Goal: Task Accomplishment & Management: Use online tool/utility

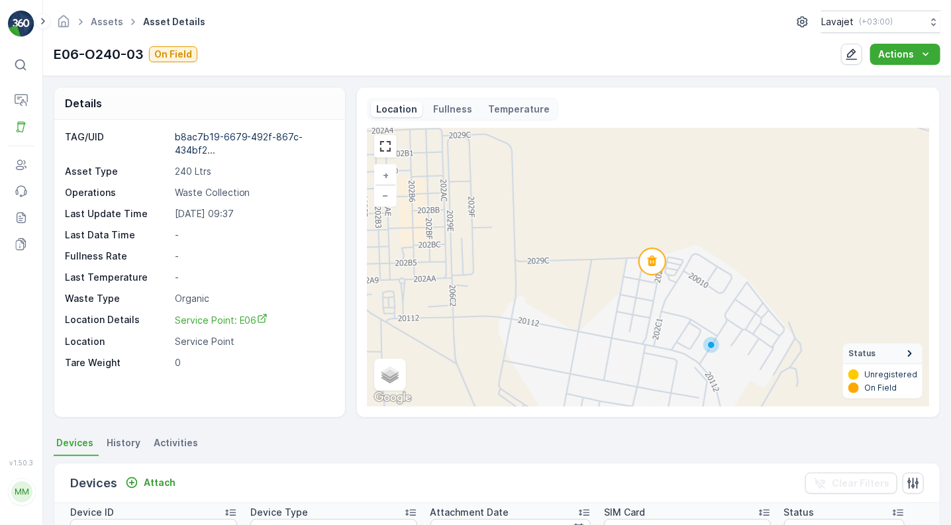
scroll to position [225, 0]
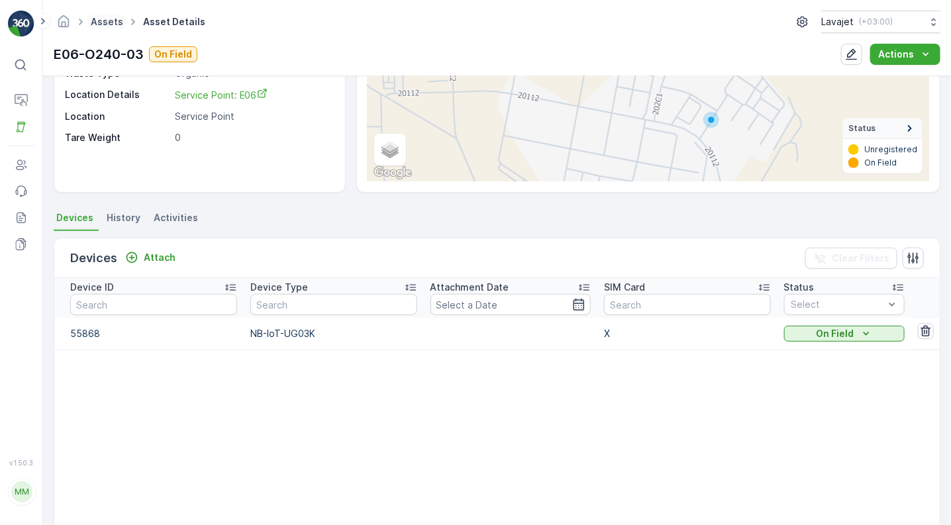
click at [107, 18] on link "Assets" at bounding box center [107, 21] width 32 height 11
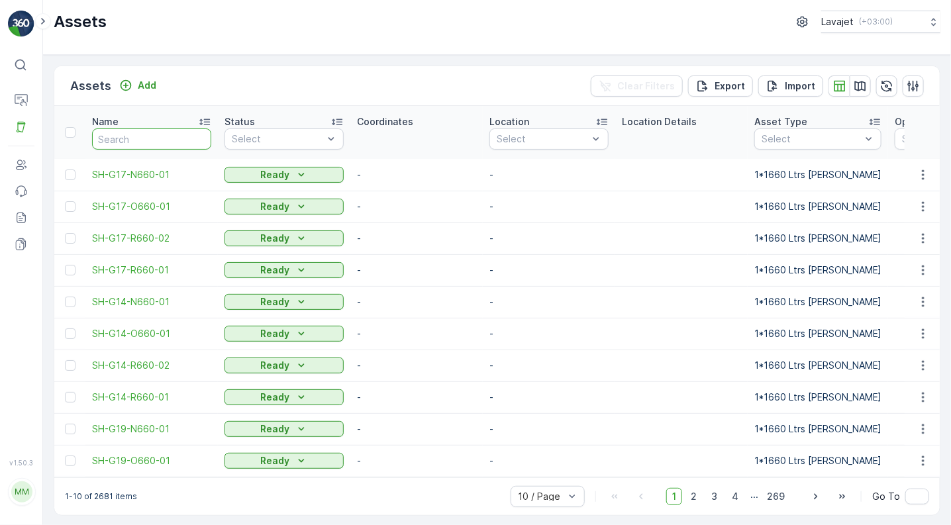
click at [142, 136] on input "text" at bounding box center [151, 138] width 119 height 21
paste input "E06-N240-04"
type input "E06-N240-04"
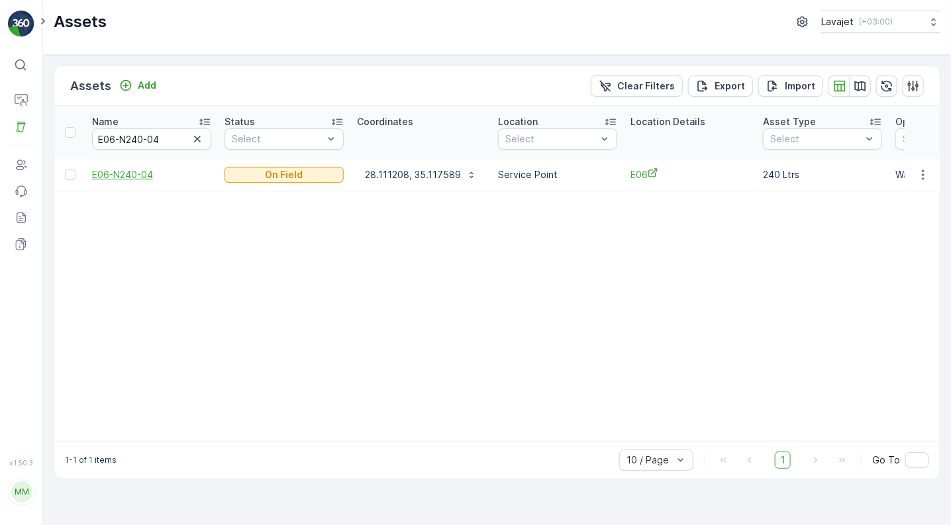
click at [141, 175] on span "E06-N240-04" at bounding box center [151, 174] width 119 height 13
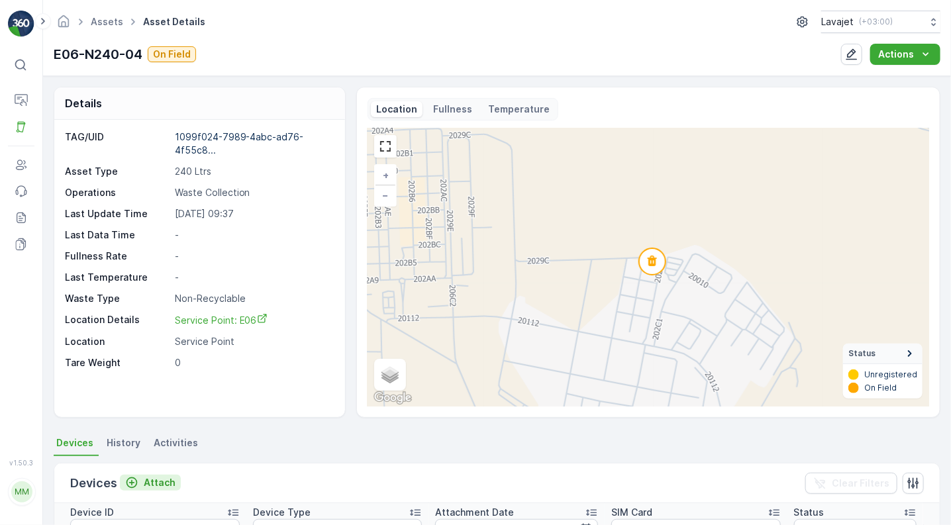
click at [156, 478] on p "Attach" at bounding box center [160, 482] width 32 height 13
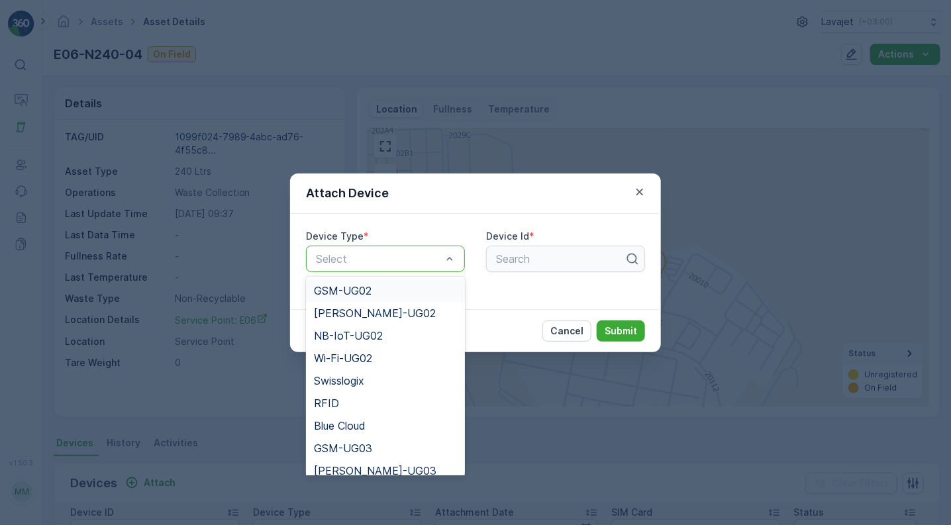
click at [444, 271] on div "Select" at bounding box center [385, 259] width 159 height 26
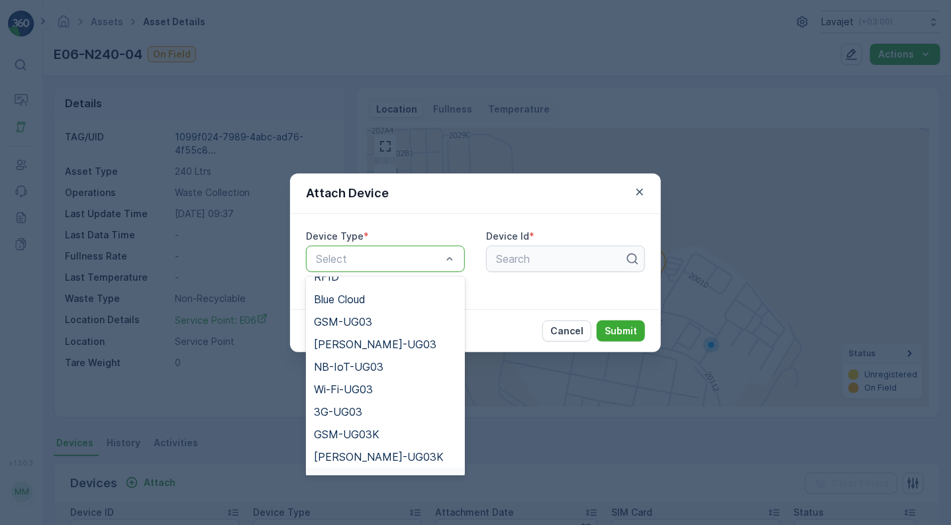
scroll to position [149, 0]
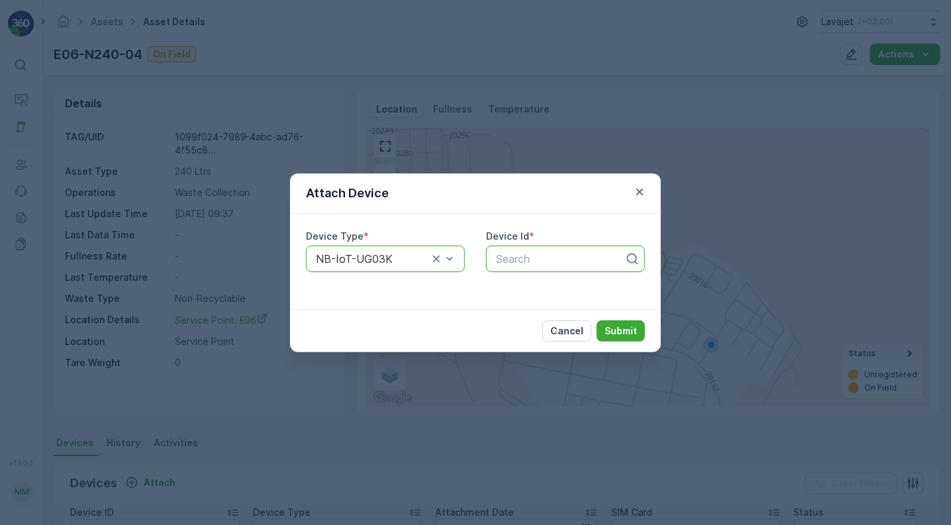
click at [525, 253] on div at bounding box center [560, 259] width 131 height 12
paste input "55893"
type input "55893"
click at [513, 285] on span "55893" at bounding box center [510, 291] width 33 height 12
click at [633, 333] on p "Submit" at bounding box center [620, 330] width 32 height 13
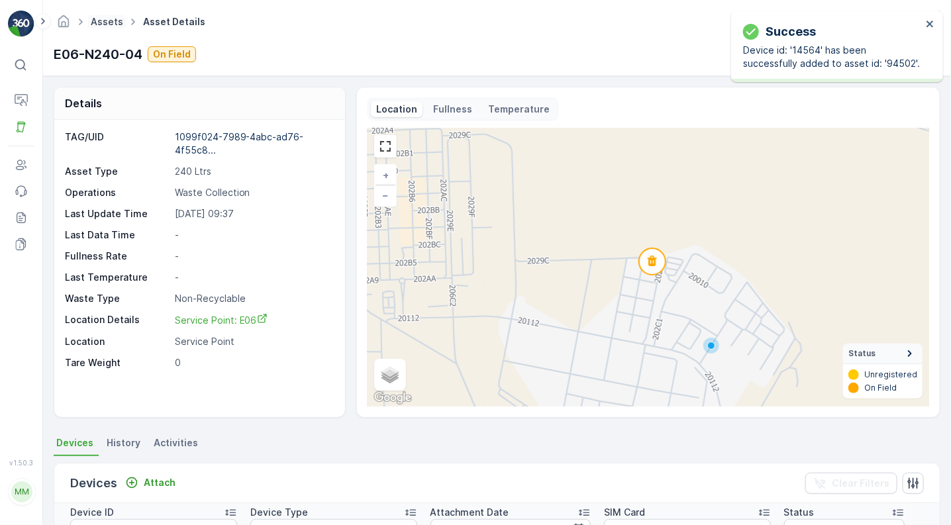
click at [108, 24] on link "Assets" at bounding box center [107, 21] width 32 height 11
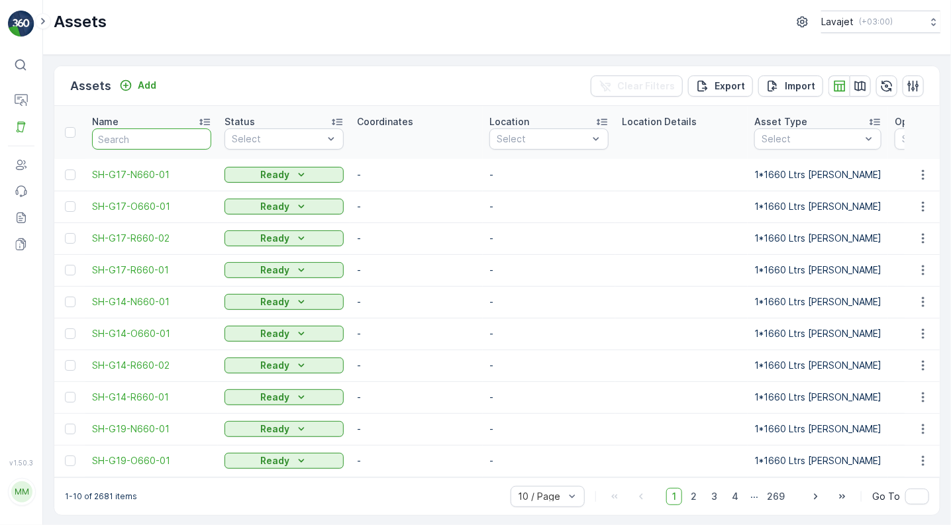
click at [138, 138] on input "text" at bounding box center [151, 138] width 119 height 21
paste input "E09-R240-01"
type input "E09-R240-01"
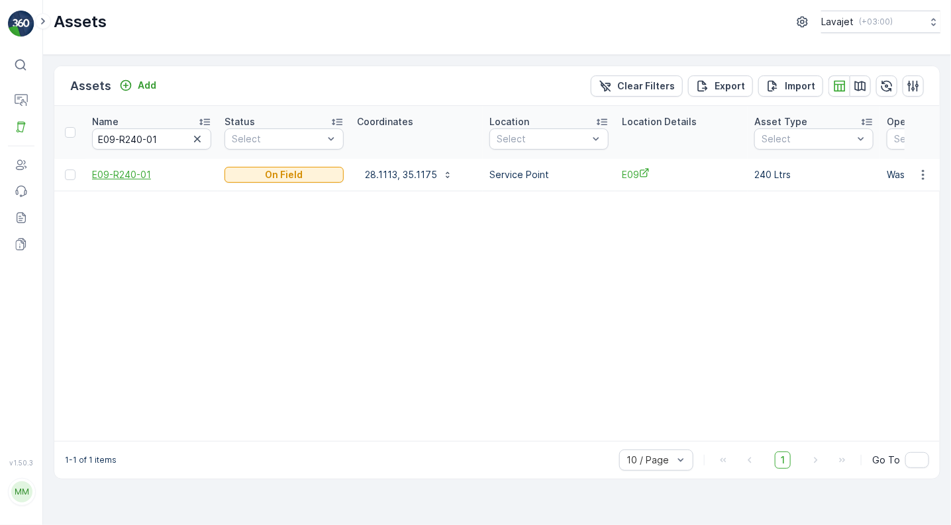
click at [143, 175] on span "E09-R240-01" at bounding box center [151, 174] width 119 height 13
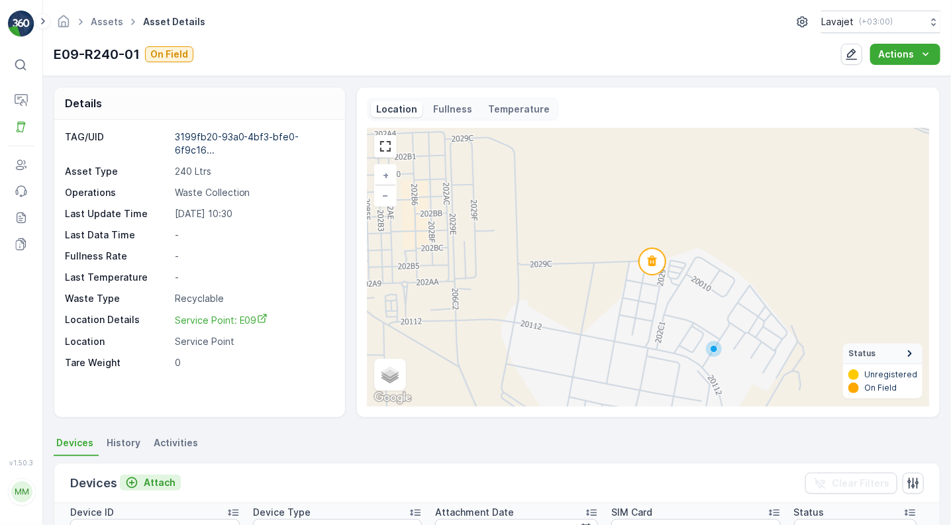
click at [160, 477] on p "Attach" at bounding box center [160, 482] width 32 height 13
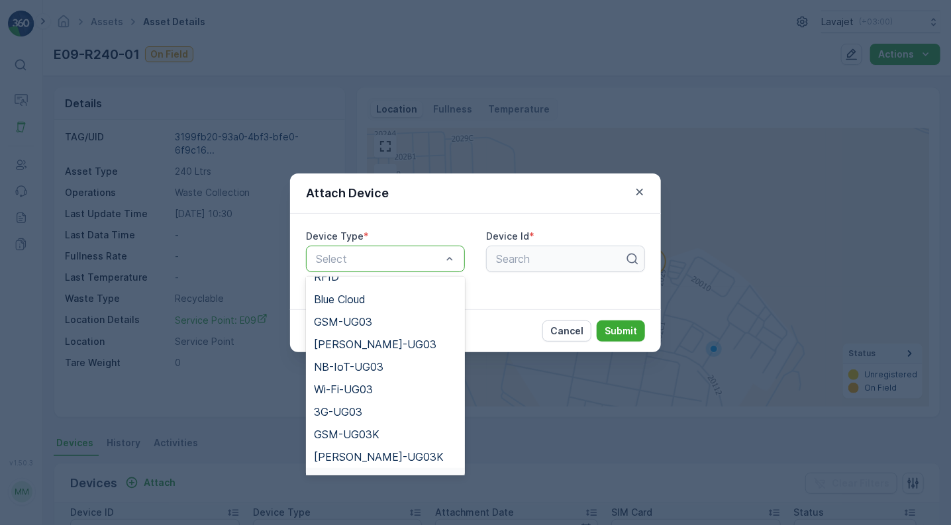
scroll to position [149, 0]
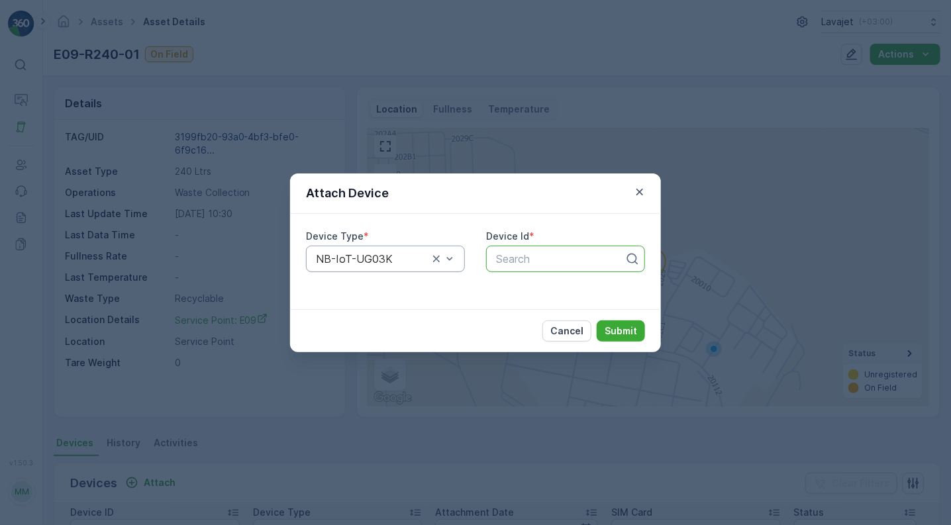
click at [539, 259] on div at bounding box center [560, 259] width 131 height 12
paste input "56218"
type input "56218"
click at [531, 285] on div "56218" at bounding box center [565, 291] width 143 height 12
click at [614, 329] on p "Submit" at bounding box center [620, 330] width 32 height 13
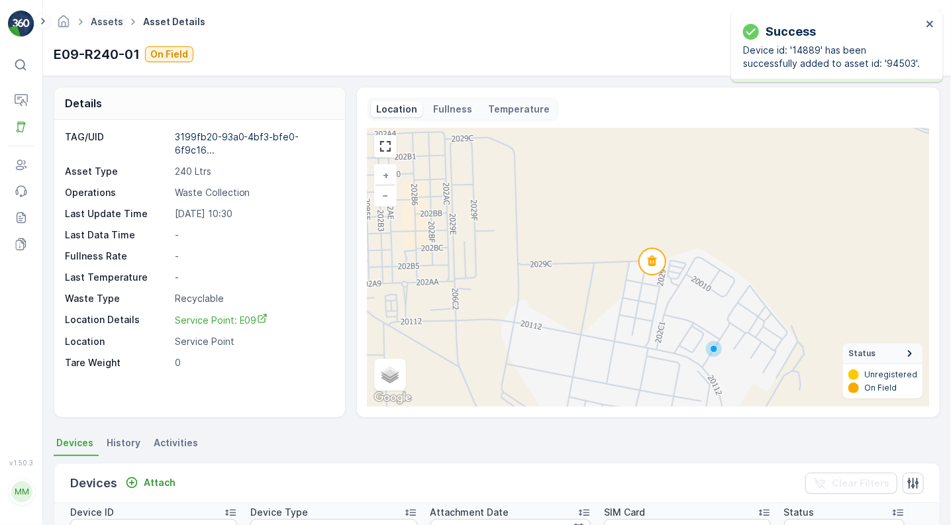
click at [102, 22] on link "Assets" at bounding box center [107, 21] width 32 height 11
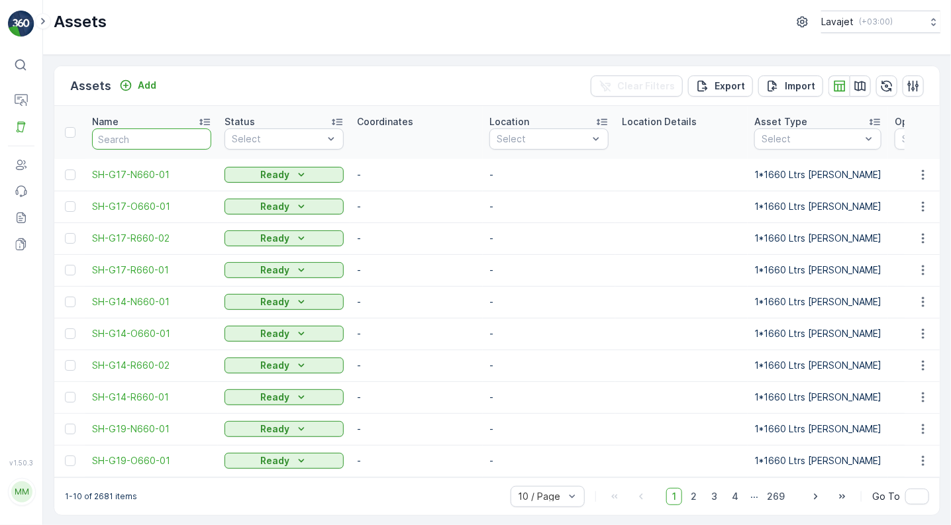
click at [121, 135] on input "text" at bounding box center [151, 138] width 119 height 21
paste input "E09-R240-02"
type input "E09-R240-02"
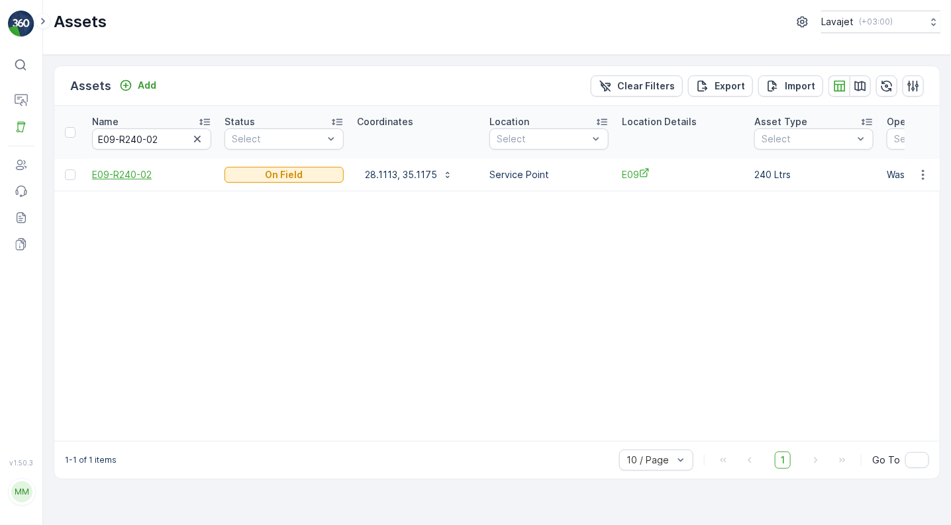
click at [117, 177] on span "E09-R240-02" at bounding box center [151, 174] width 119 height 13
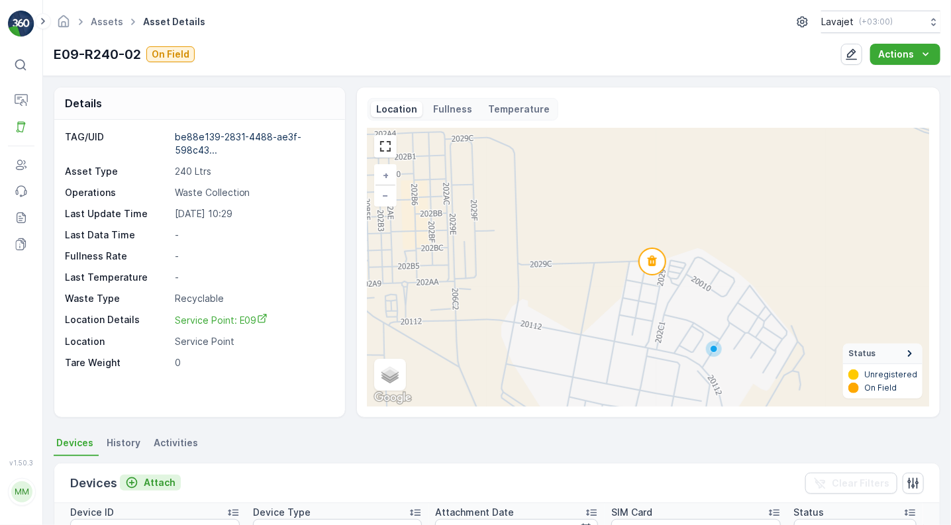
click at [151, 479] on p "Attach" at bounding box center [160, 482] width 32 height 13
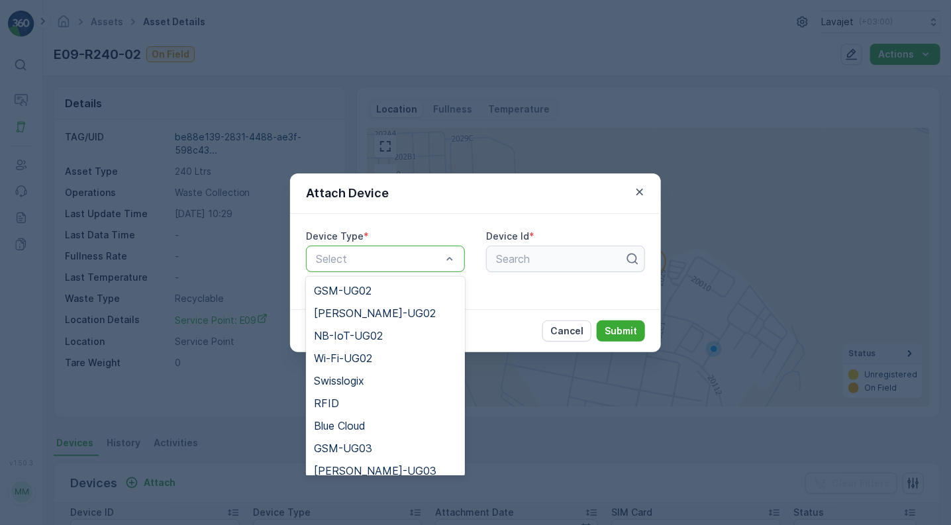
scroll to position [171, 0]
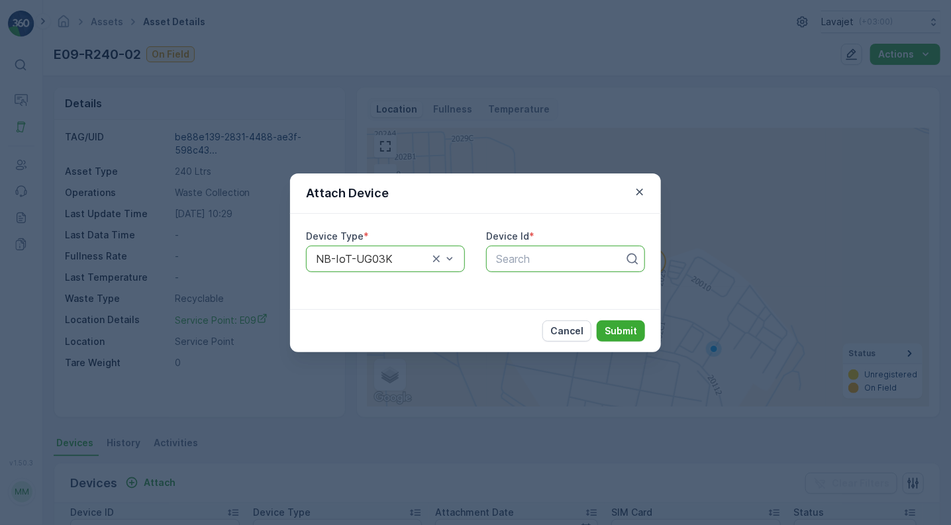
click at [534, 261] on div at bounding box center [560, 259] width 131 height 12
paste input "55773"
type input "55773"
click at [533, 288] on div "55773" at bounding box center [565, 291] width 143 height 12
click at [615, 328] on p "Submit" at bounding box center [620, 330] width 32 height 13
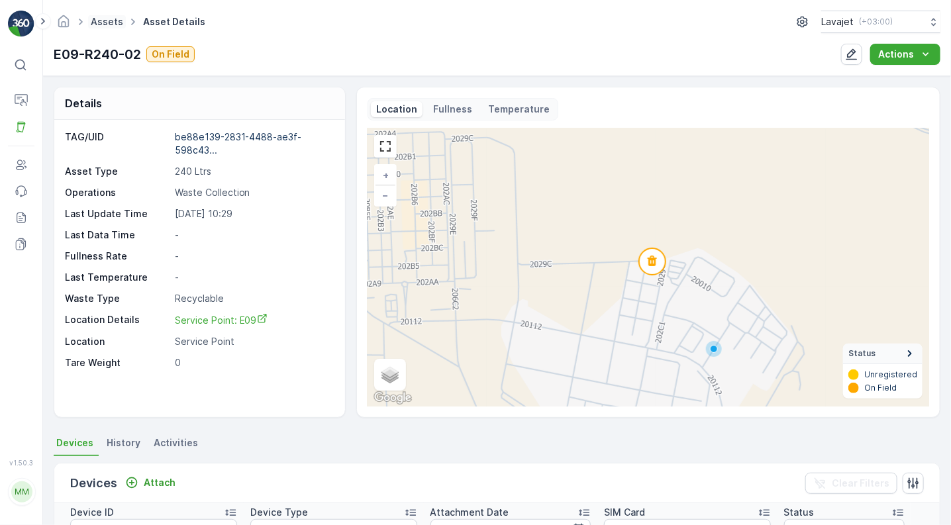
click at [106, 17] on link "Assets" at bounding box center [107, 21] width 32 height 11
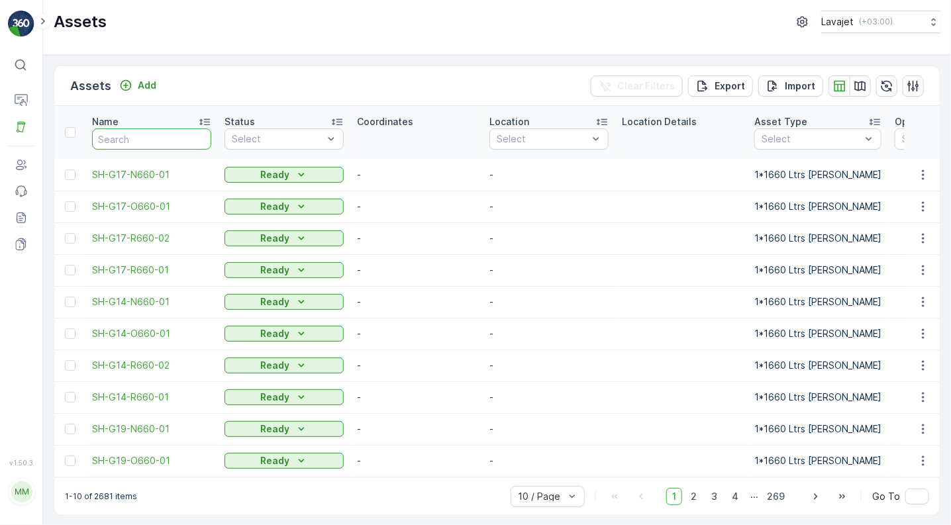
click at [144, 144] on input "text" at bounding box center [151, 138] width 119 height 21
paste input "E09-O240-03"
type input "E09-O240-03"
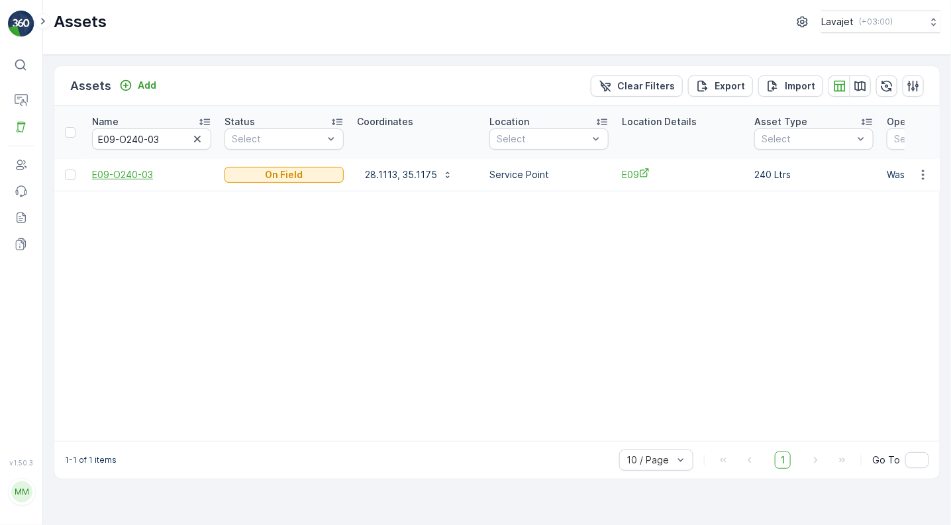
click at [126, 174] on span "E09-O240-03" at bounding box center [151, 174] width 119 height 13
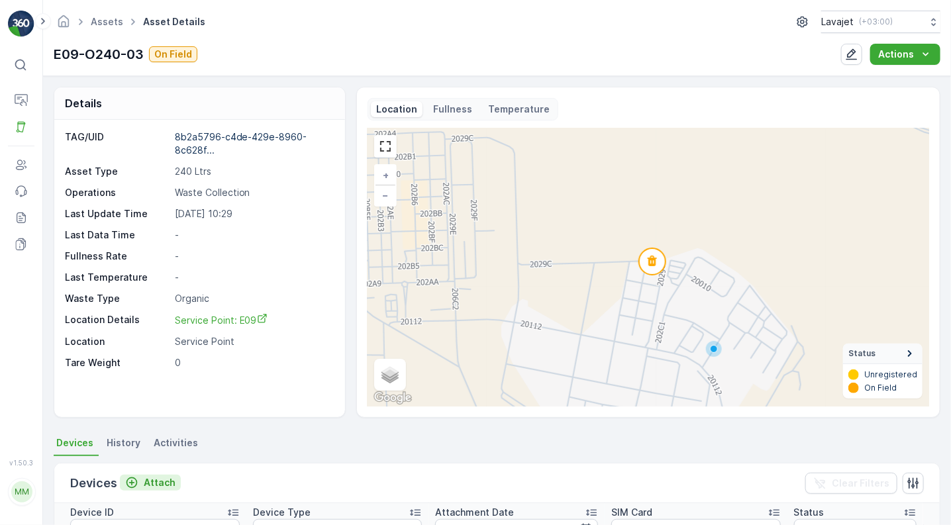
click at [158, 481] on p "Attach" at bounding box center [160, 482] width 32 height 13
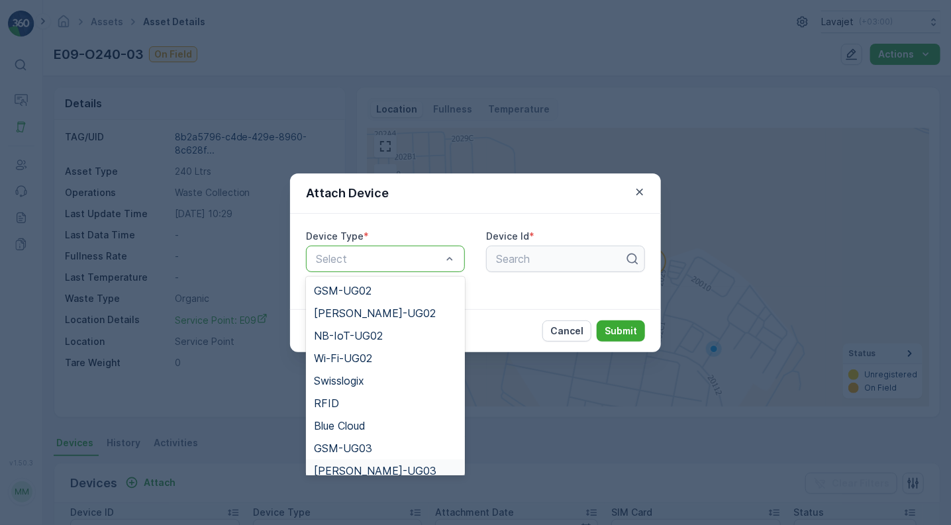
scroll to position [171, 0]
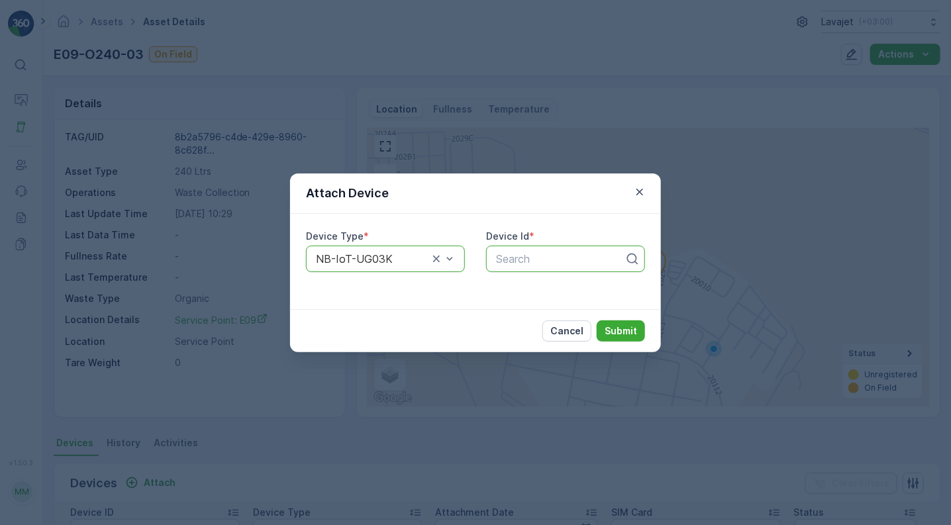
click at [511, 256] on div at bounding box center [560, 259] width 131 height 12
paste input "56017"
type input "56017"
click at [538, 288] on div "56017" at bounding box center [565, 291] width 143 height 12
click at [617, 326] on p "Submit" at bounding box center [620, 330] width 32 height 13
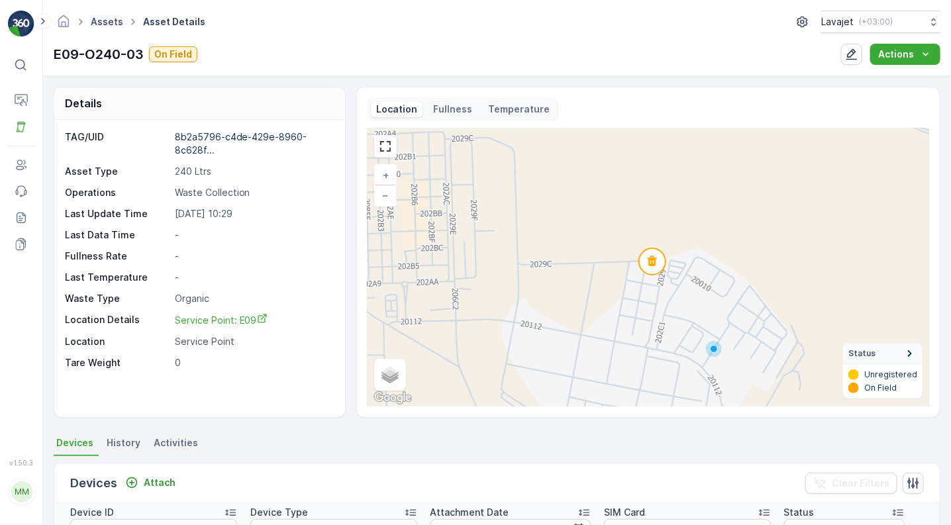
click at [111, 23] on link "Assets" at bounding box center [107, 21] width 32 height 11
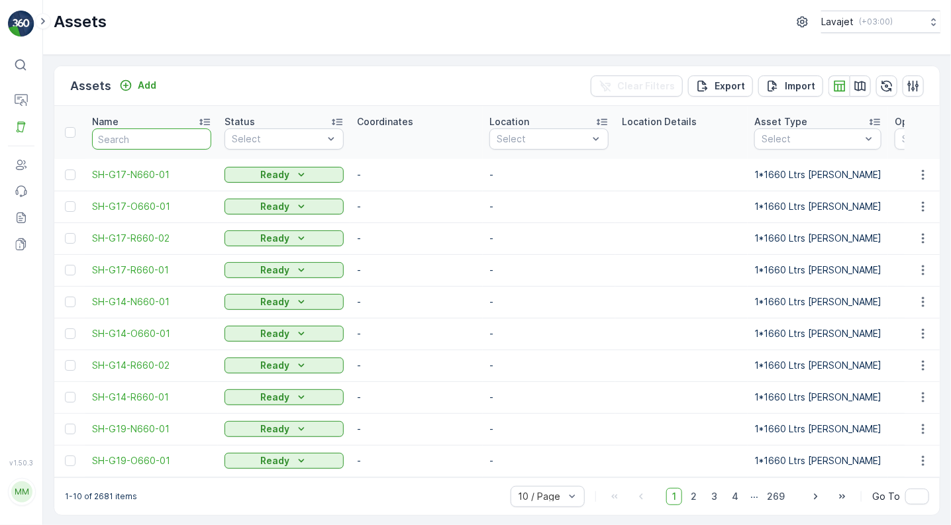
click at [122, 139] on input "text" at bounding box center [151, 138] width 119 height 21
paste input "E09-N240-04"
type input "E09-N240-04"
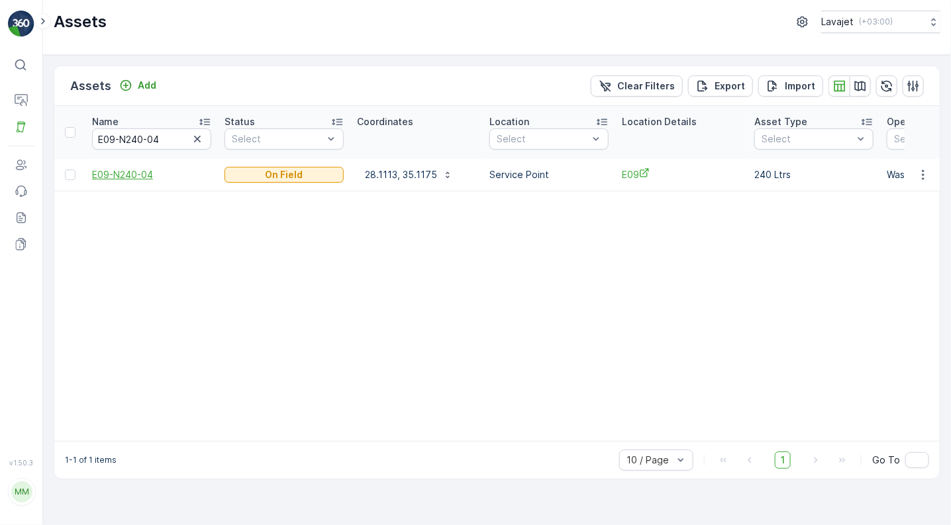
click at [125, 171] on span "E09-N240-04" at bounding box center [151, 174] width 119 height 13
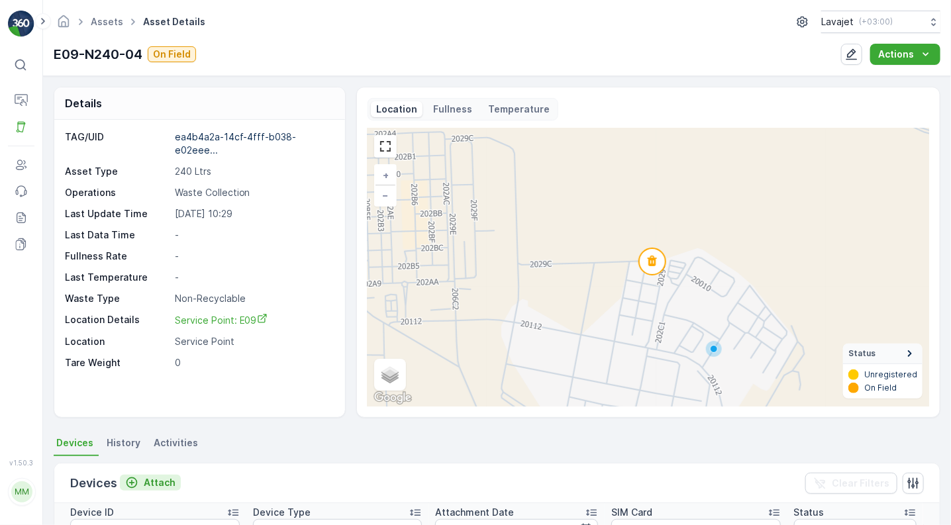
click at [161, 477] on p "Attach" at bounding box center [160, 482] width 32 height 13
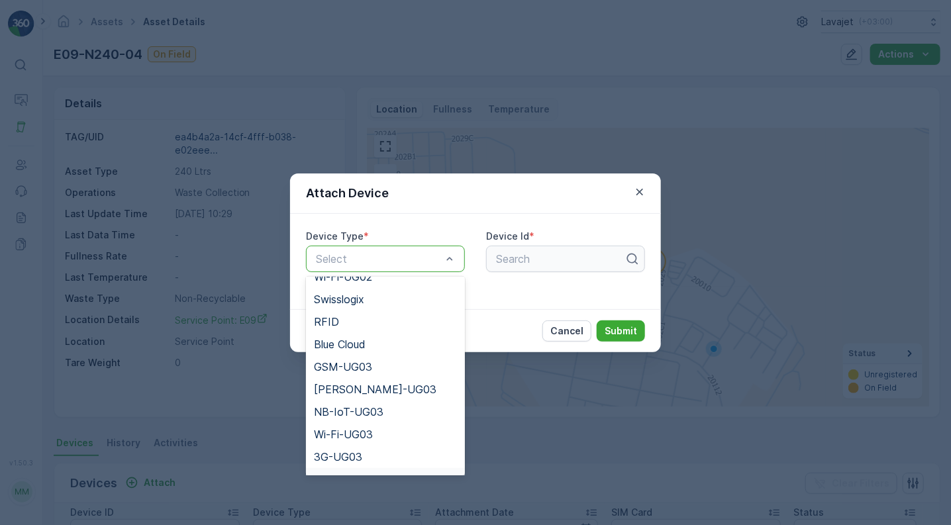
scroll to position [104, 0]
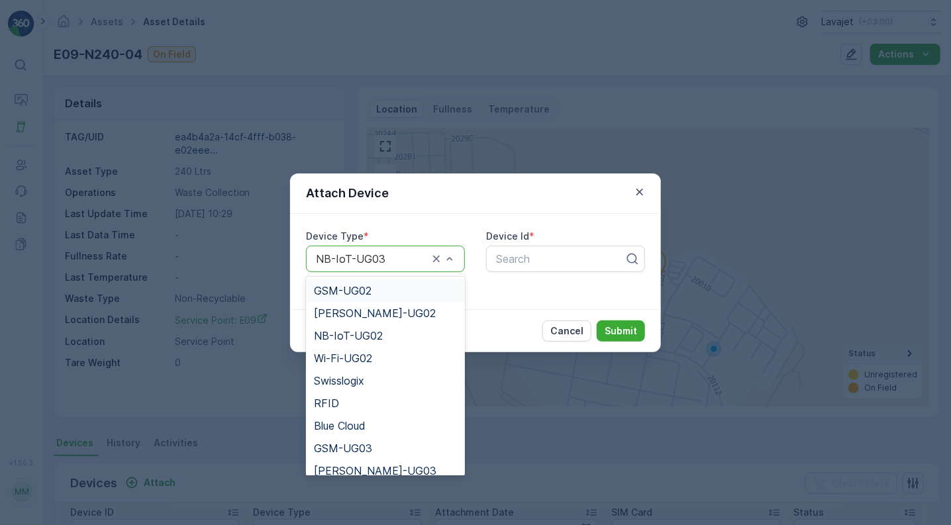
click at [423, 256] on div at bounding box center [371, 259] width 115 height 12
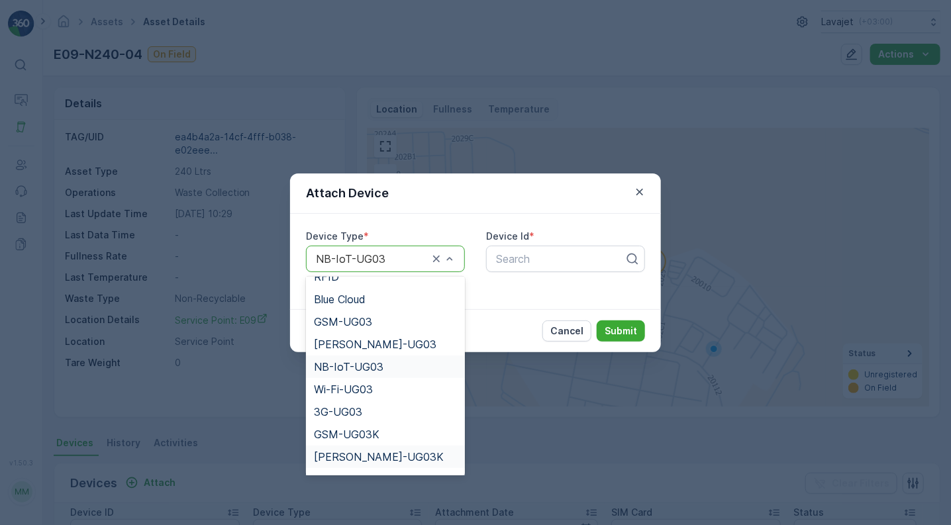
scroll to position [149, 0]
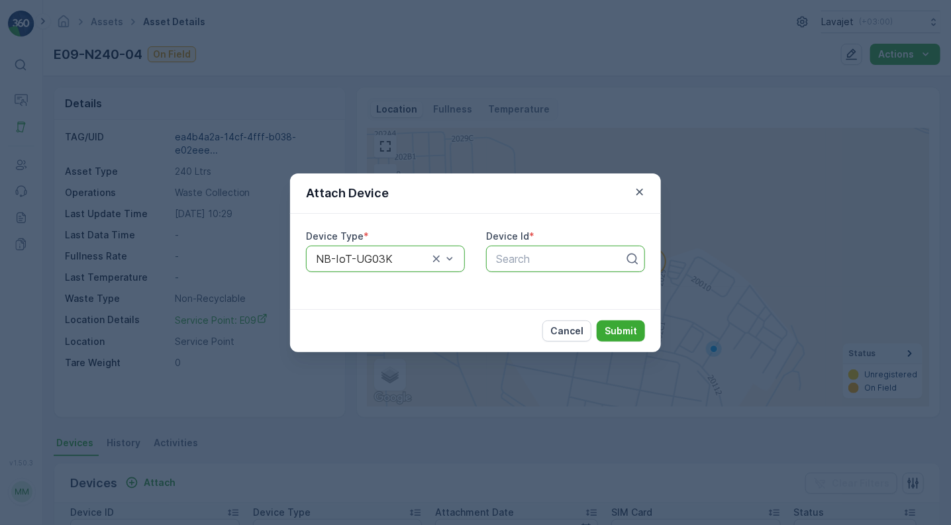
click at [517, 262] on div at bounding box center [560, 259] width 131 height 12
paste input "55878"
type input "55878"
click at [511, 287] on span "55878" at bounding box center [510, 291] width 32 height 12
click at [613, 321] on button "Submit" at bounding box center [620, 330] width 48 height 21
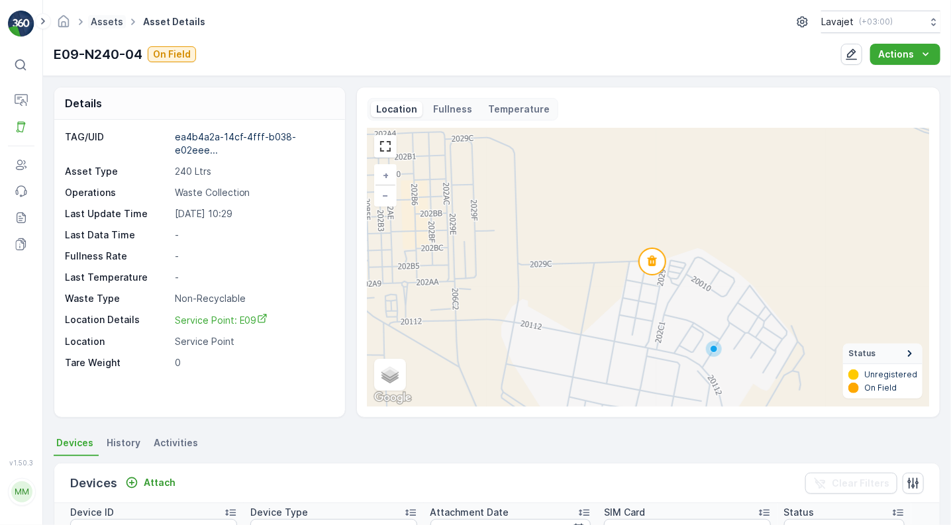
click at [104, 24] on link "Assets" at bounding box center [107, 21] width 32 height 11
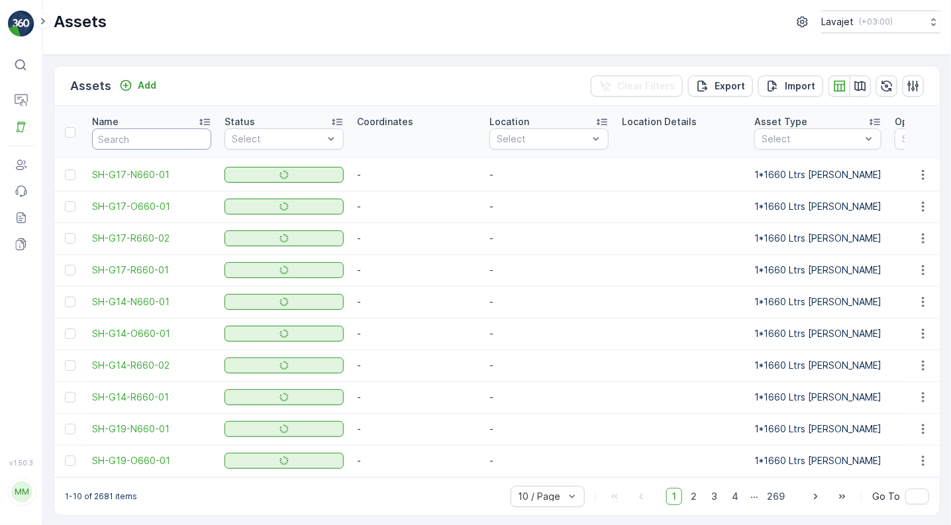
click at [114, 132] on input "text" at bounding box center [151, 138] width 119 height 21
paste input "E08-R240-01"
type input "E08-R240-01"
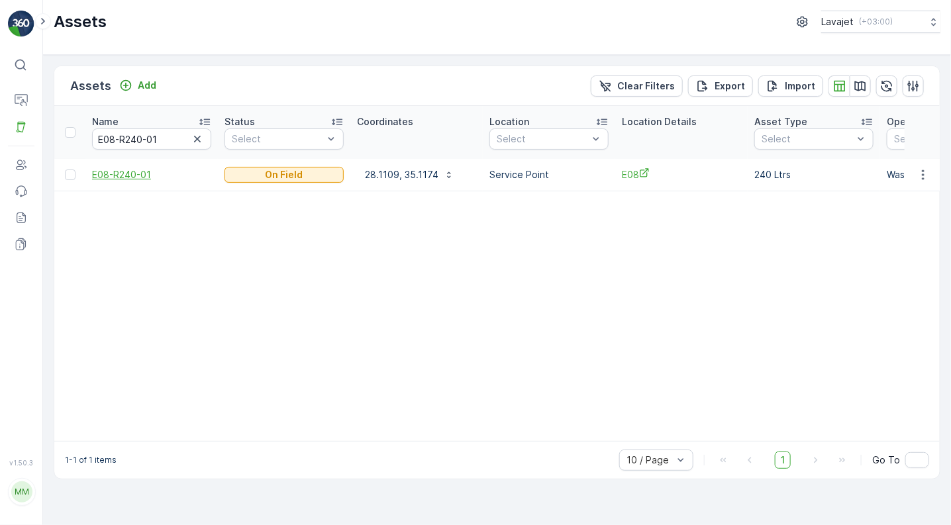
click at [118, 171] on span "E08-R240-01" at bounding box center [151, 174] width 119 height 13
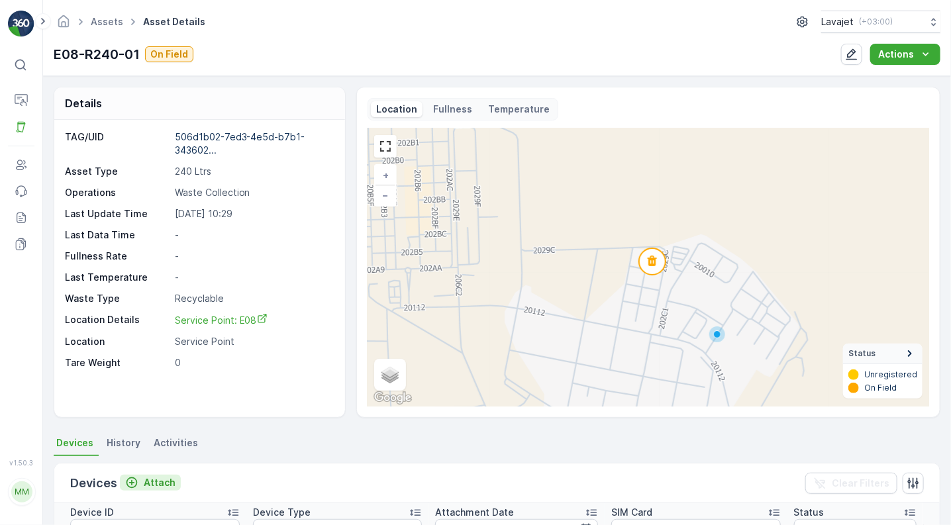
click at [148, 481] on p "Attach" at bounding box center [160, 482] width 32 height 13
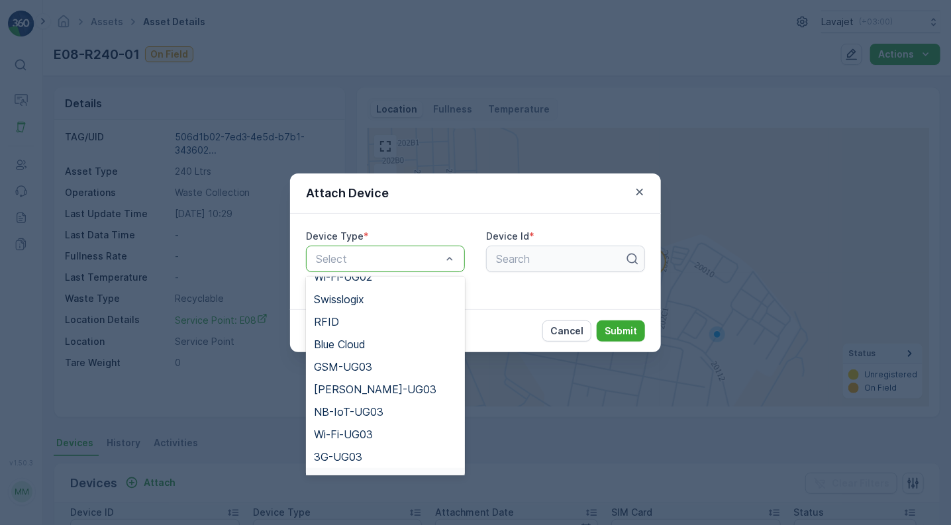
scroll to position [171, 0]
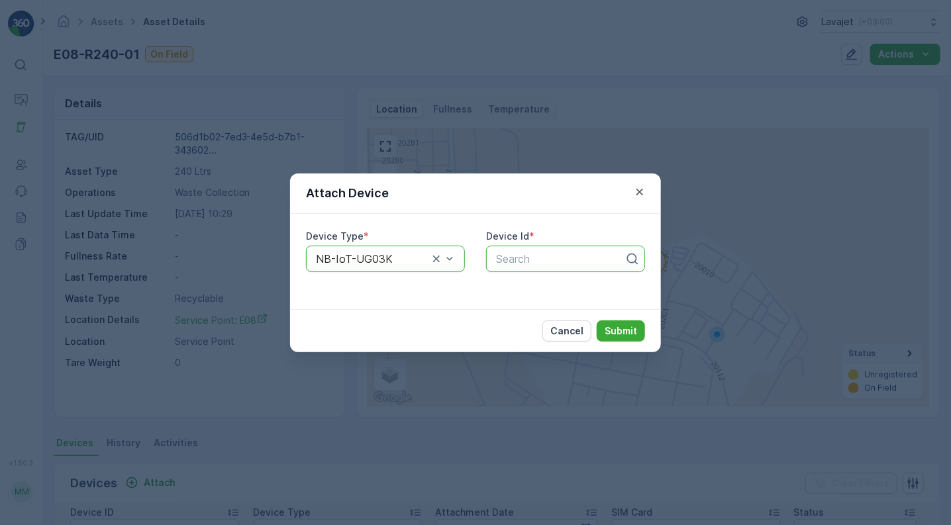
click at [512, 259] on div at bounding box center [560, 259] width 131 height 12
paste input "51248"
type input "51248"
click at [531, 293] on div "51248" at bounding box center [565, 291] width 143 height 12
click at [623, 332] on p "Submit" at bounding box center [620, 330] width 32 height 13
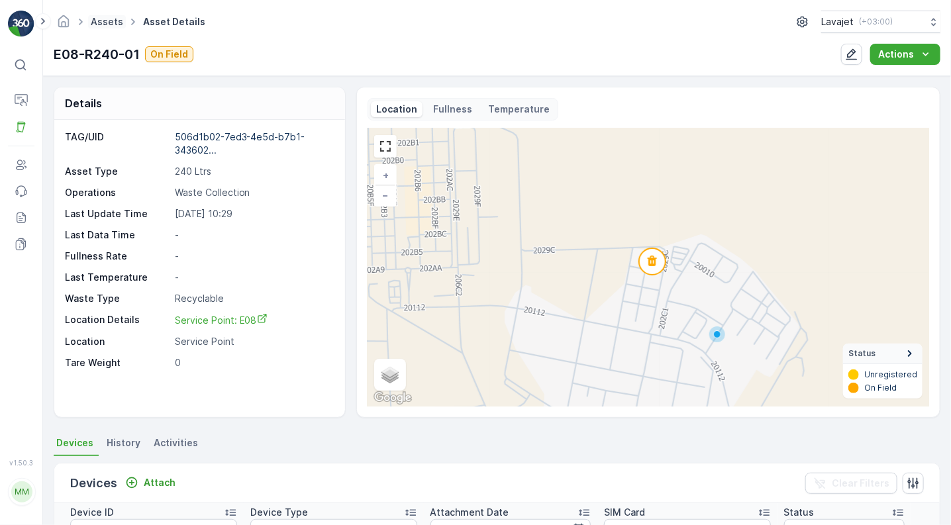
click at [104, 19] on link "Assets" at bounding box center [107, 21] width 32 height 11
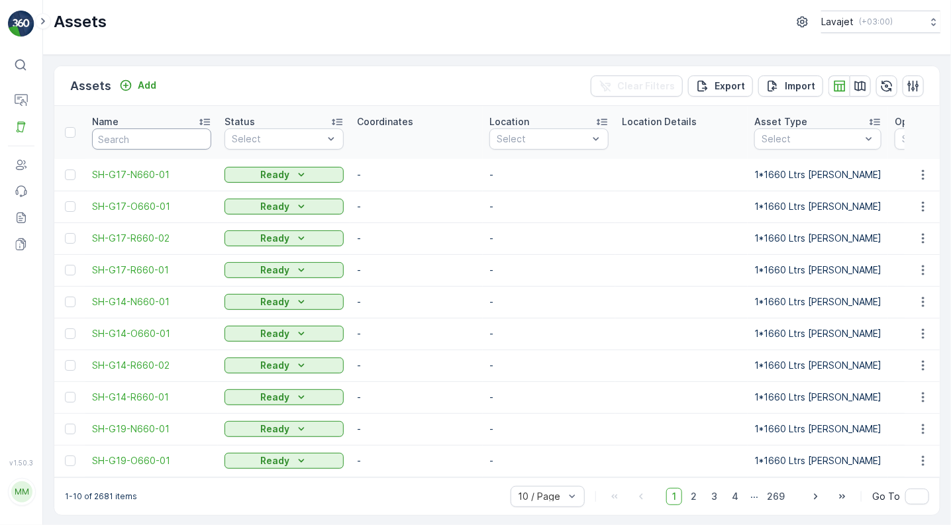
click at [138, 137] on input "text" at bounding box center [151, 138] width 119 height 21
paste input "E08-R240-02"
type input "E08-R240-02"
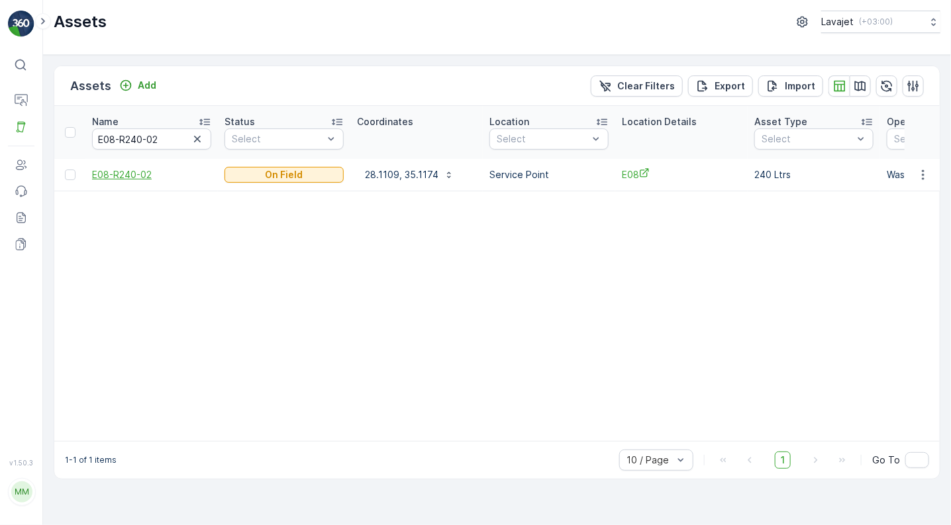
click at [136, 174] on span "E08-R240-02" at bounding box center [151, 174] width 119 height 13
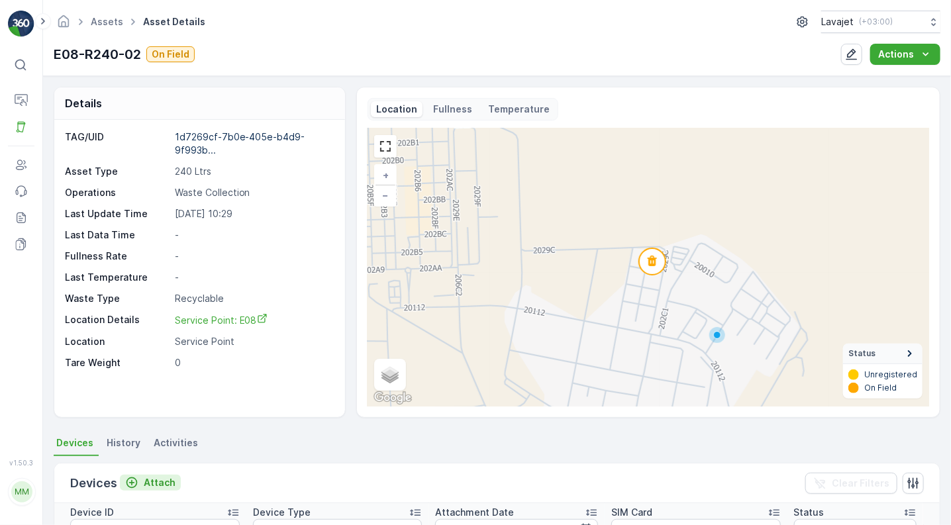
click at [150, 483] on p "Attach" at bounding box center [160, 482] width 32 height 13
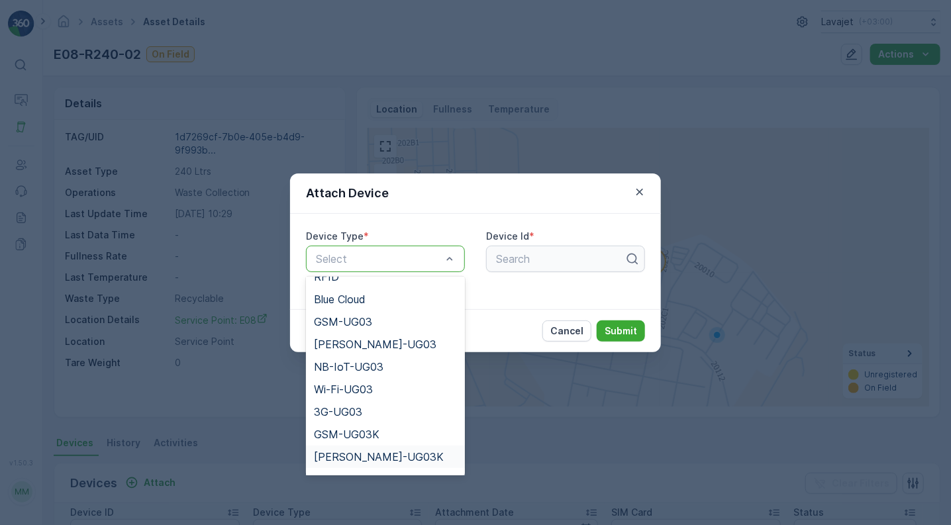
scroll to position [149, 0]
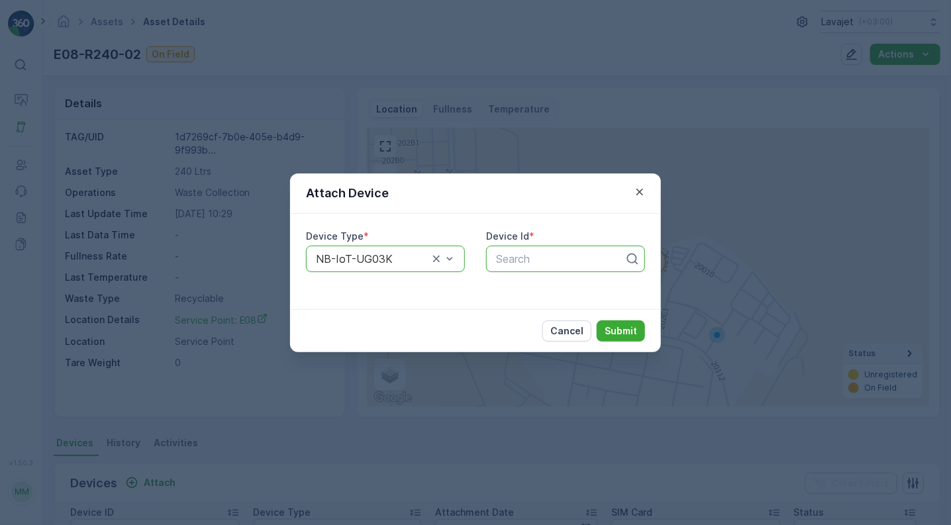
click at [518, 263] on div at bounding box center [560, 259] width 131 height 12
paste input "55983"
type input "55983"
click at [522, 285] on span "55983" at bounding box center [510, 291] width 33 height 12
click at [627, 326] on p "Submit" at bounding box center [620, 330] width 32 height 13
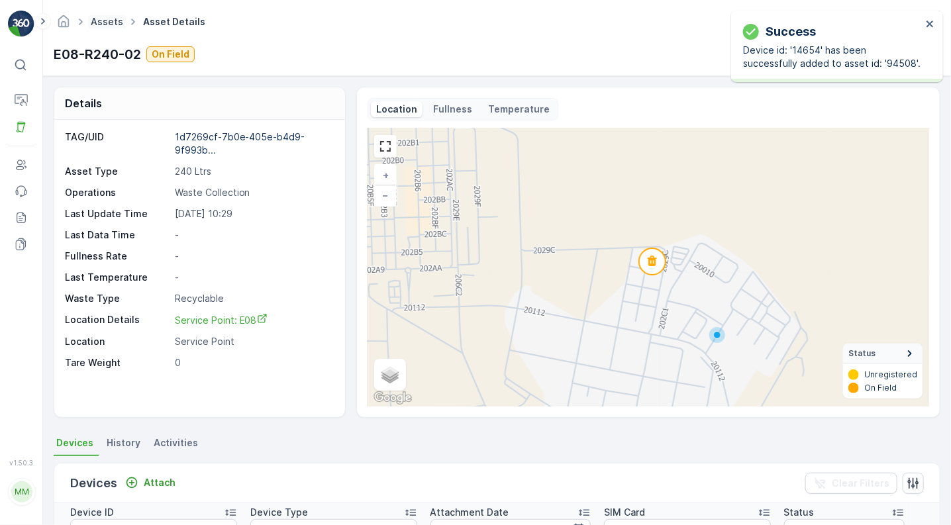
click at [105, 21] on link "Assets" at bounding box center [107, 21] width 32 height 11
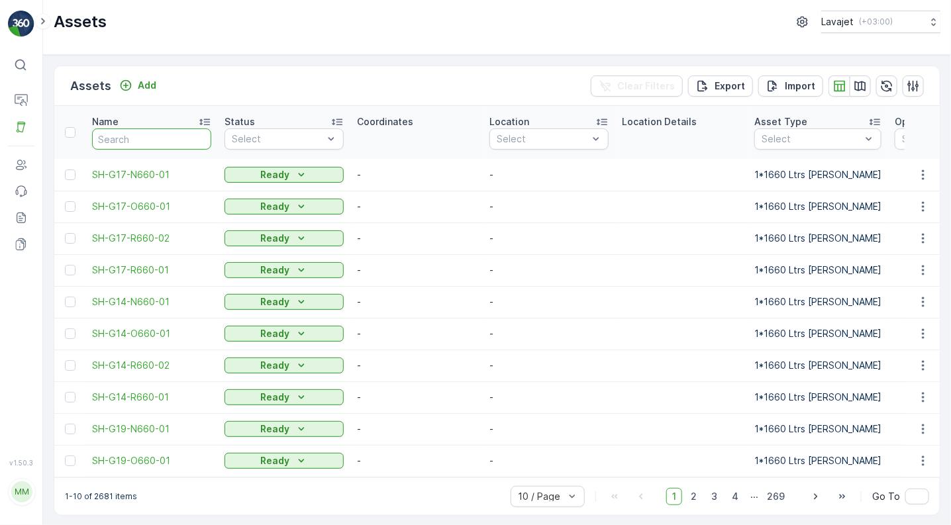
click at [138, 141] on input "text" at bounding box center [151, 138] width 119 height 21
paste input "E08-O240-03"
type input "E08-O240-03"
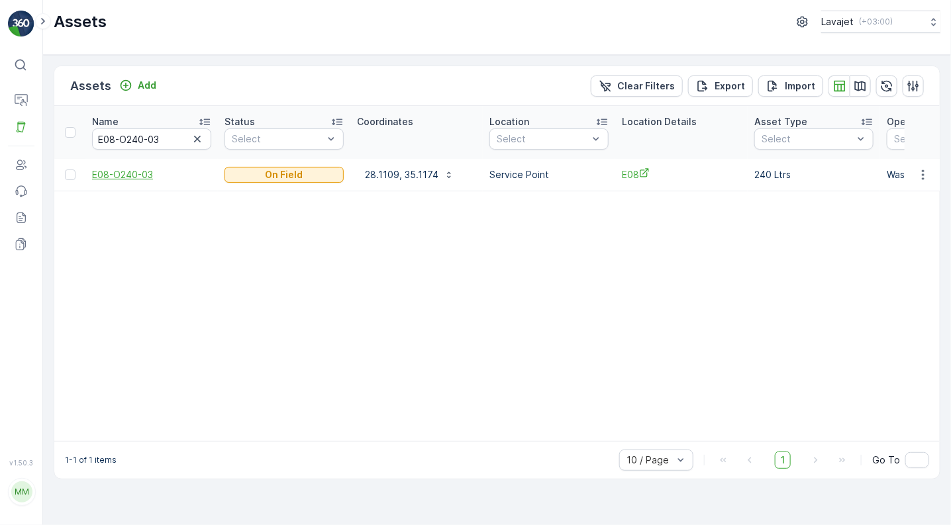
click at [128, 170] on span "E08-O240-03" at bounding box center [151, 174] width 119 height 13
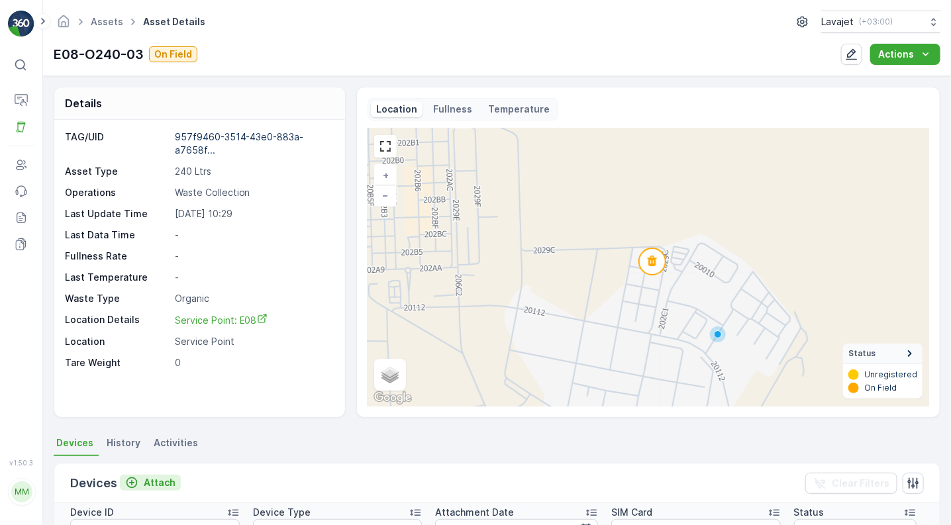
click at [152, 481] on p "Attach" at bounding box center [160, 482] width 32 height 13
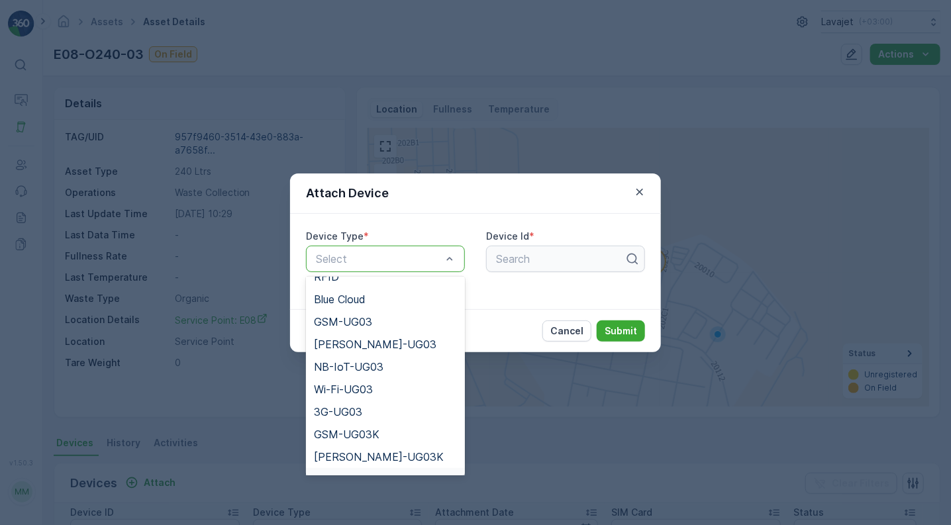
scroll to position [171, 0]
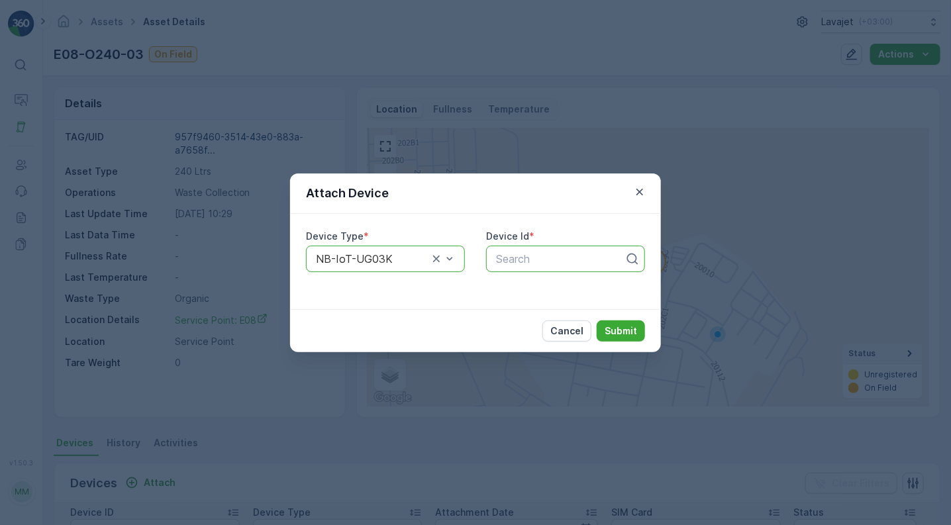
click at [522, 258] on div at bounding box center [560, 259] width 131 height 12
paste input "56329"
type input "56329"
click at [510, 289] on span "56329" at bounding box center [510, 291] width 32 height 12
click at [620, 328] on p "Submit" at bounding box center [620, 330] width 32 height 13
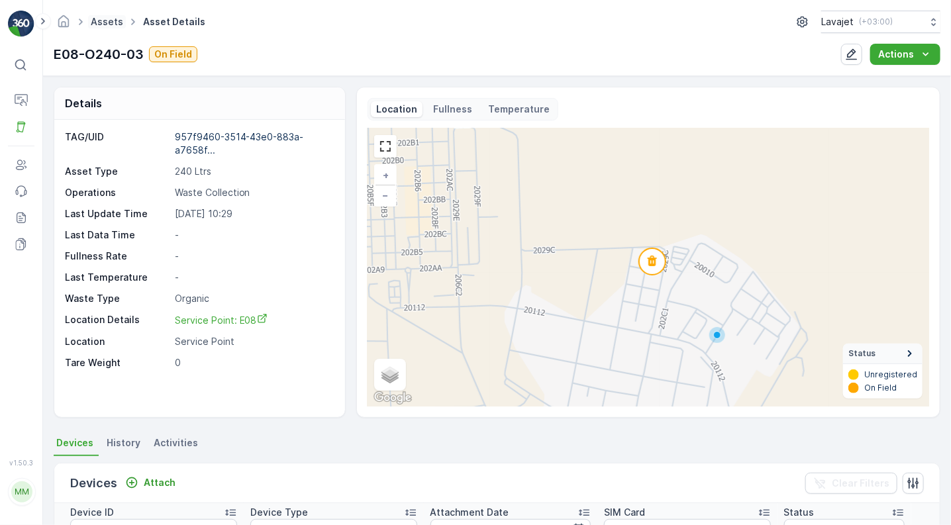
click at [107, 24] on link "Assets" at bounding box center [107, 21] width 32 height 11
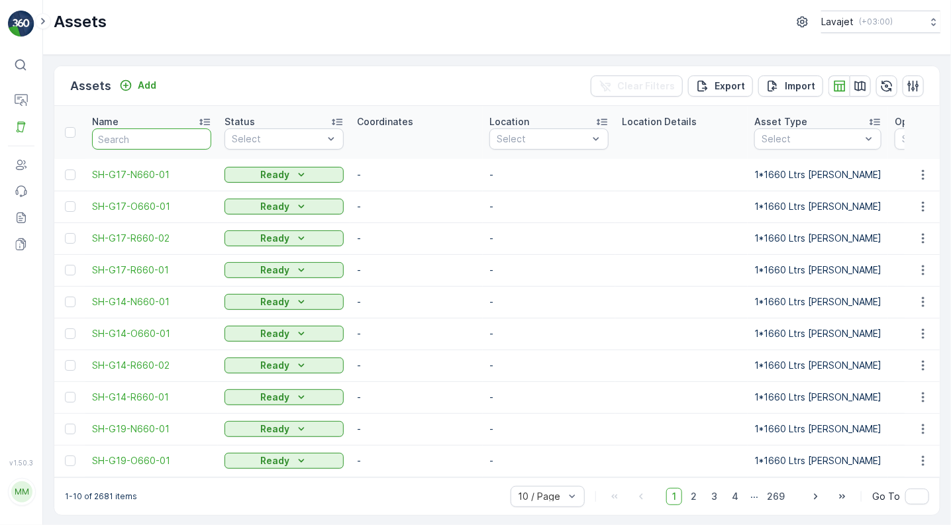
click at [128, 133] on input "text" at bounding box center [151, 138] width 119 height 21
paste input "E08-N240-04"
type input "E08-N240-04"
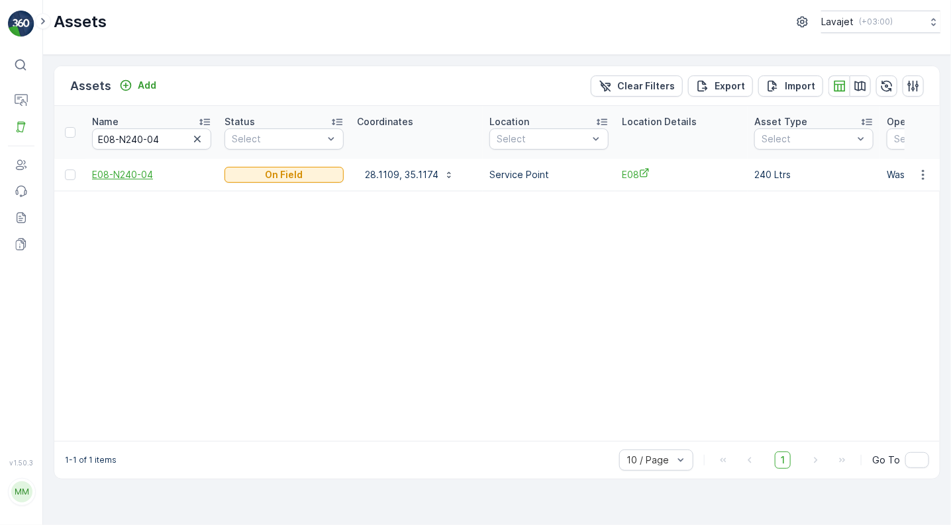
click at [114, 173] on span "E08-N240-04" at bounding box center [151, 174] width 119 height 13
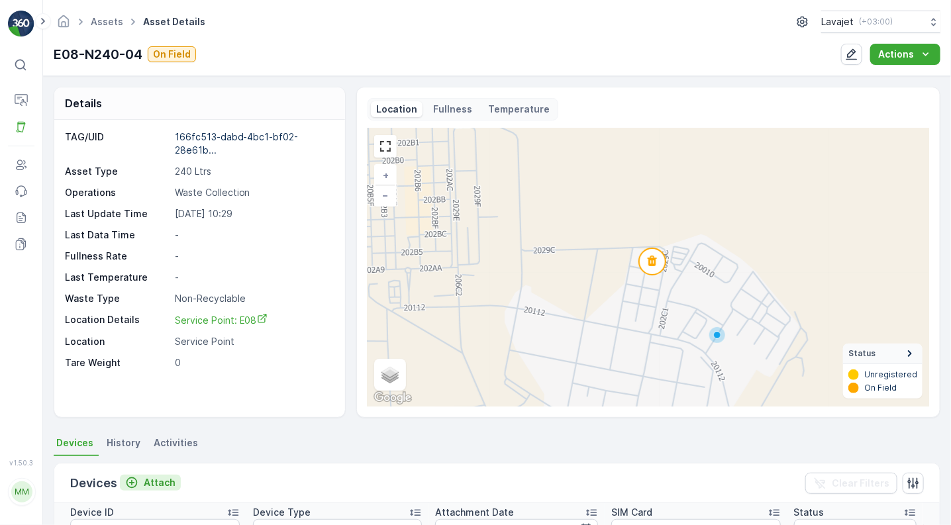
click at [151, 481] on p "Attach" at bounding box center [160, 482] width 32 height 13
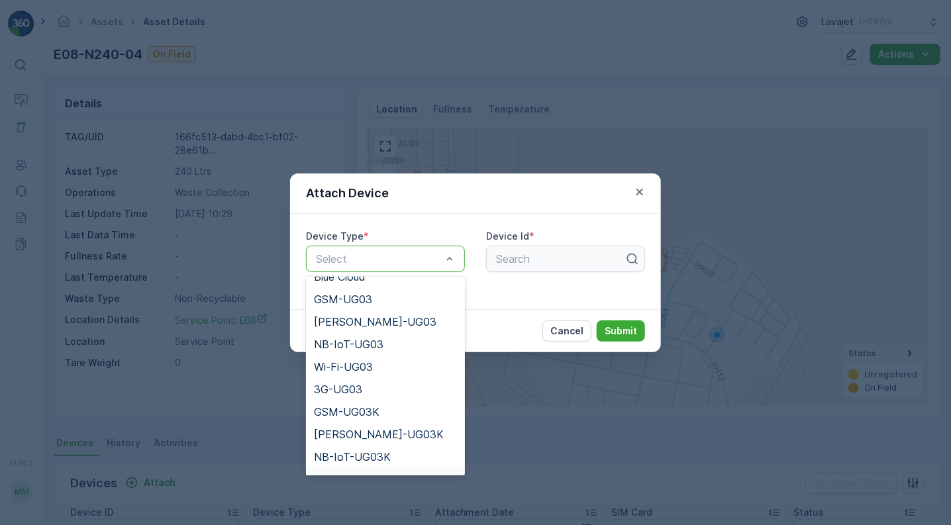
scroll to position [171, 0]
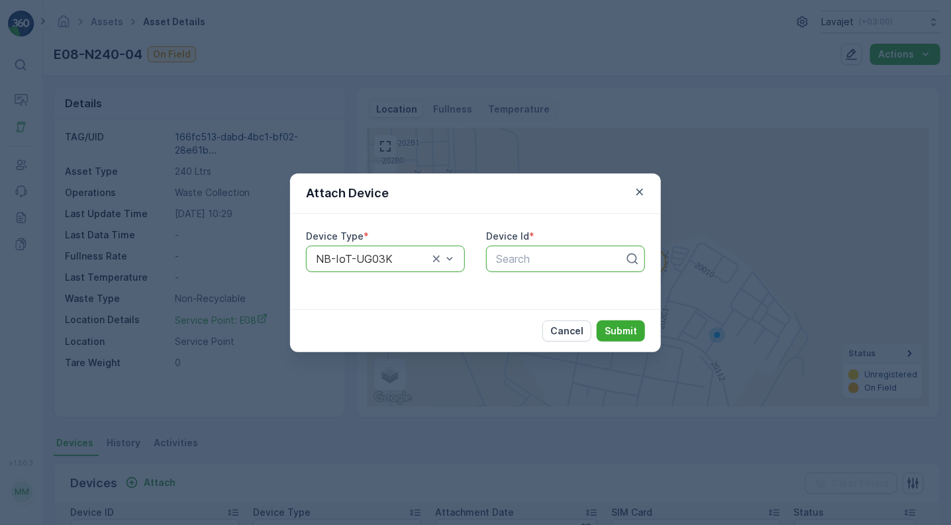
click at [515, 256] on div at bounding box center [560, 259] width 131 height 12
paste input "55827"
type input "55827"
click at [524, 291] on span "55827" at bounding box center [510, 291] width 32 height 12
click at [612, 327] on p "Submit" at bounding box center [620, 330] width 32 height 13
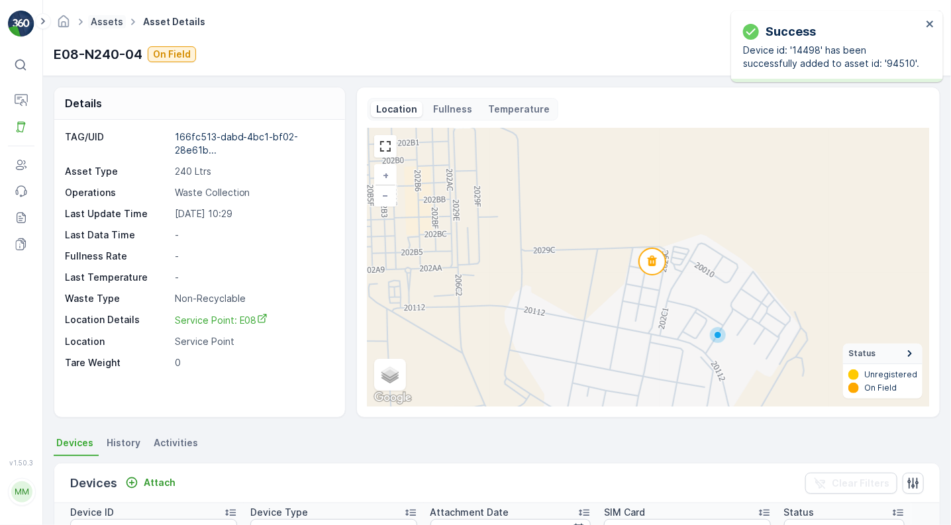
click at [109, 23] on link "Assets" at bounding box center [107, 21] width 32 height 11
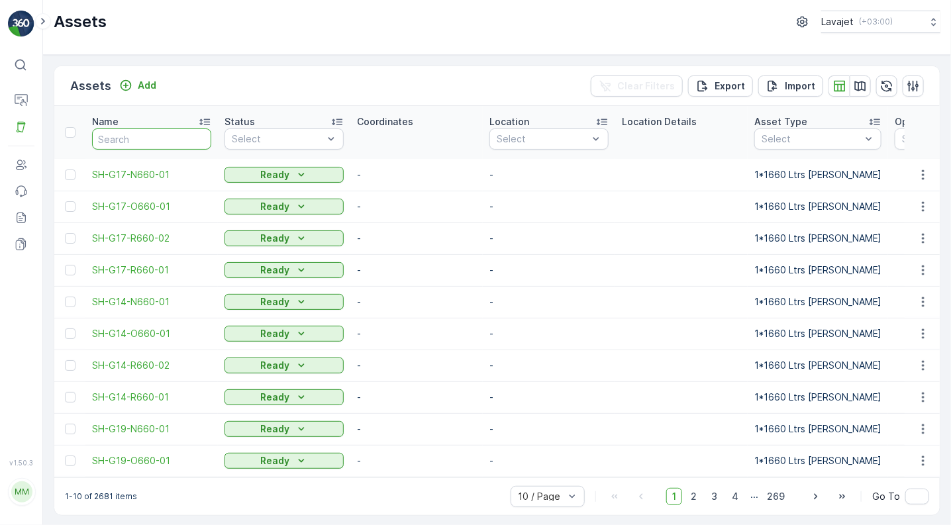
click at [124, 136] on input "text" at bounding box center [151, 138] width 119 height 21
paste input "E11-R240-01"
type input "E11-R240-01"
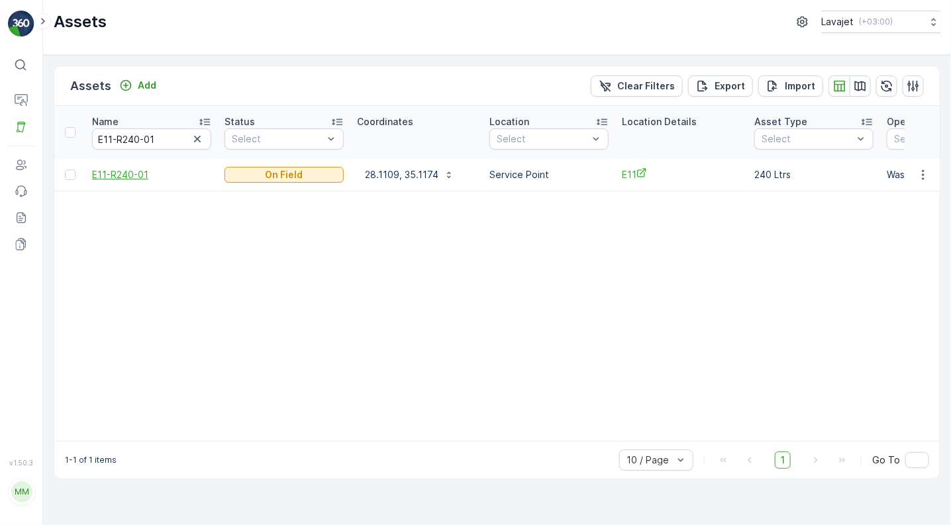
click at [126, 175] on span "E11-R240-01" at bounding box center [151, 174] width 119 height 13
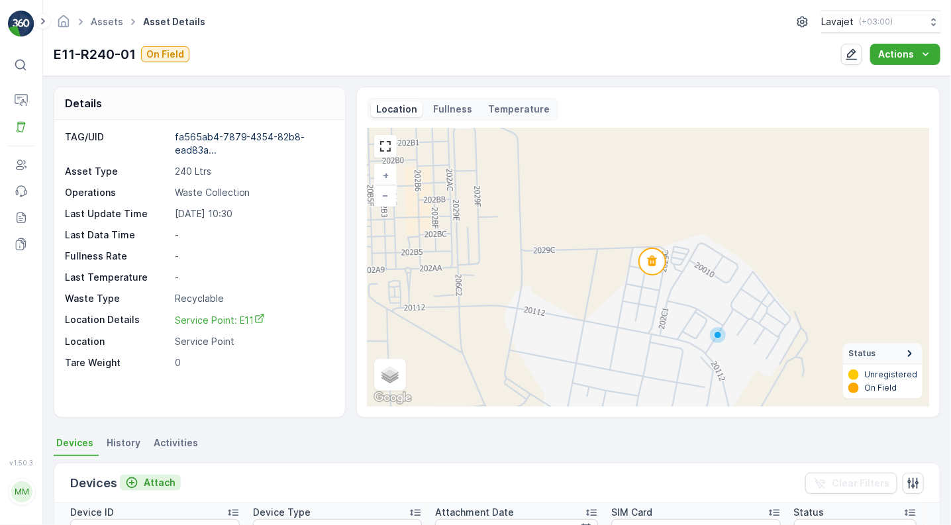
click at [154, 479] on p "Attach" at bounding box center [160, 482] width 32 height 13
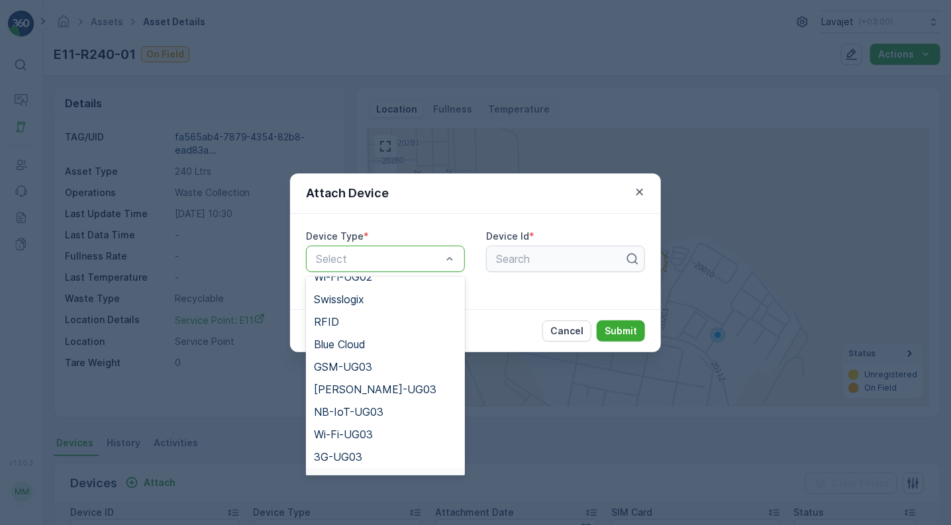
scroll to position [149, 0]
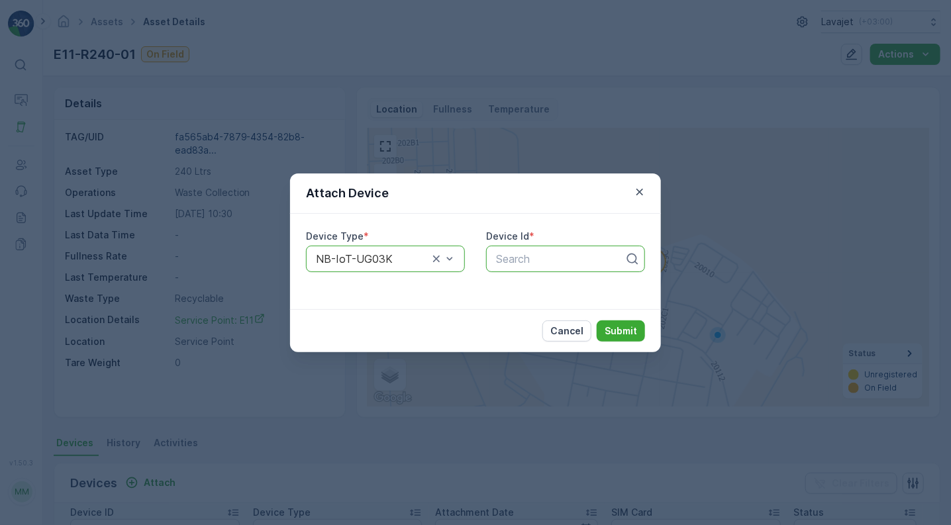
click at [537, 260] on div at bounding box center [560, 259] width 131 height 12
paste input "51208"
type input "51208"
click at [520, 286] on span "51208" at bounding box center [509, 291] width 30 height 12
click at [619, 330] on p "Submit" at bounding box center [620, 330] width 32 height 13
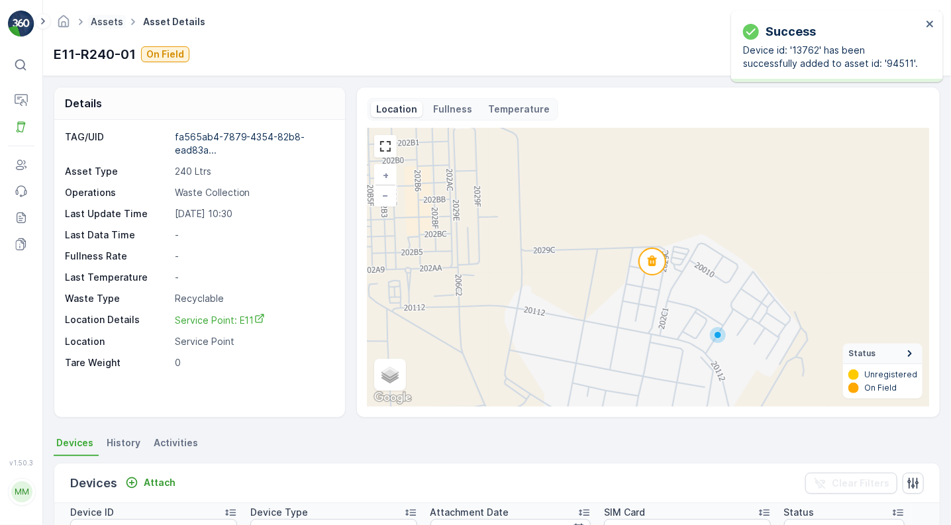
click at [111, 24] on link "Assets" at bounding box center [107, 21] width 32 height 11
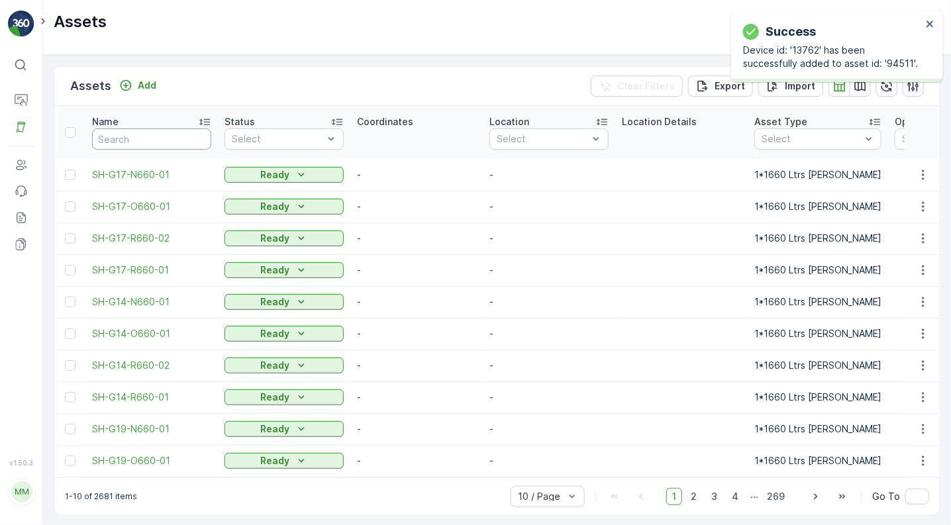
click at [125, 136] on input "text" at bounding box center [151, 138] width 119 height 21
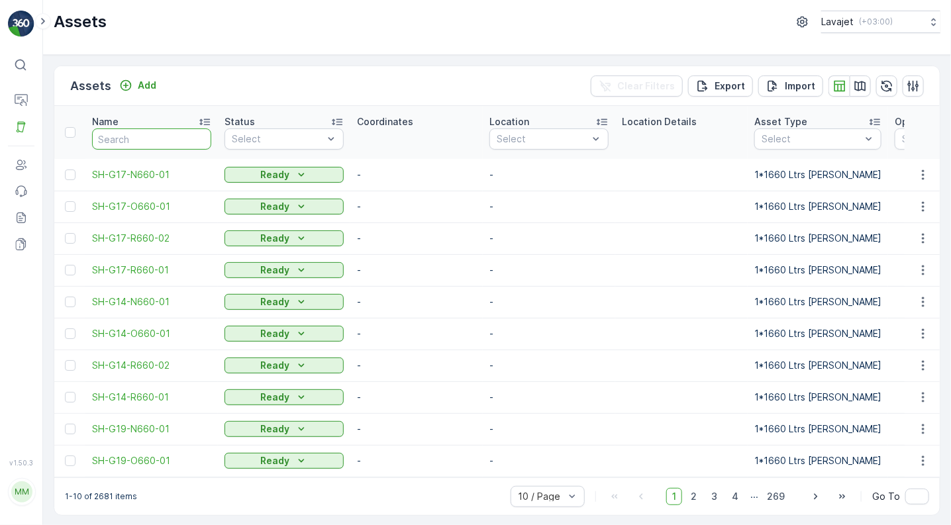
paste input "E11-R240-02"
type input "E11-R240-02"
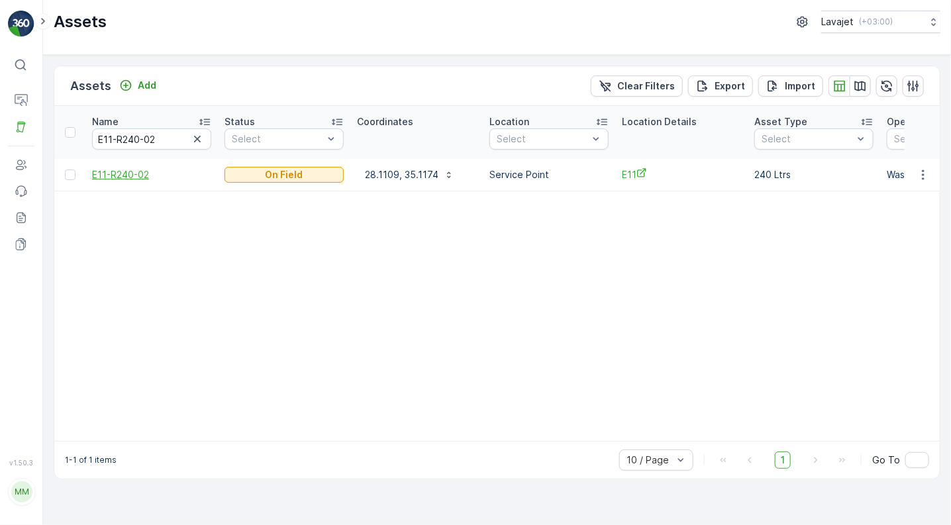
click at [124, 173] on span "E11-R240-02" at bounding box center [151, 174] width 119 height 13
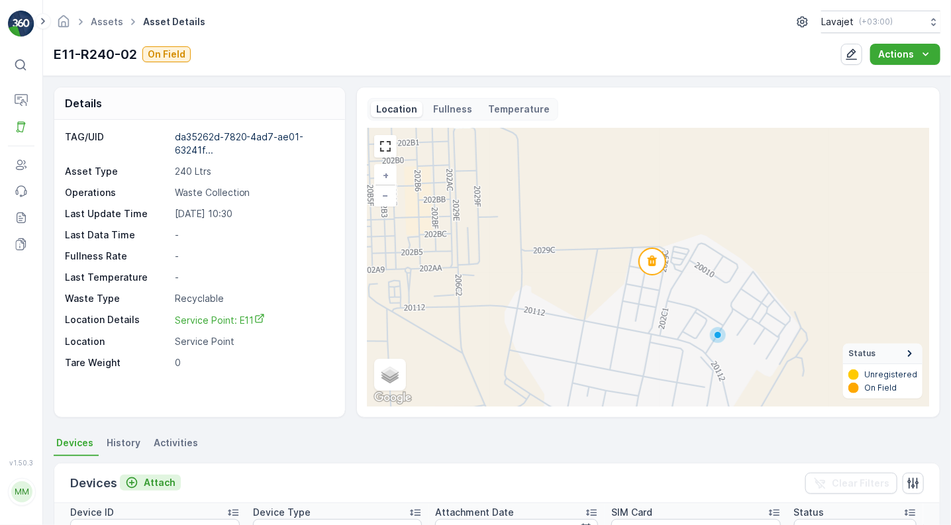
click at [148, 480] on p "Attach" at bounding box center [160, 482] width 32 height 13
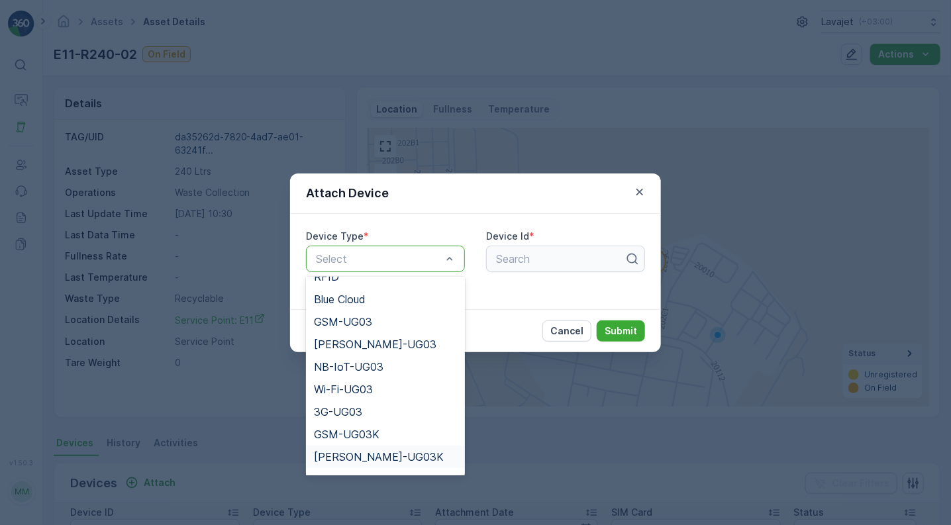
scroll to position [149, 0]
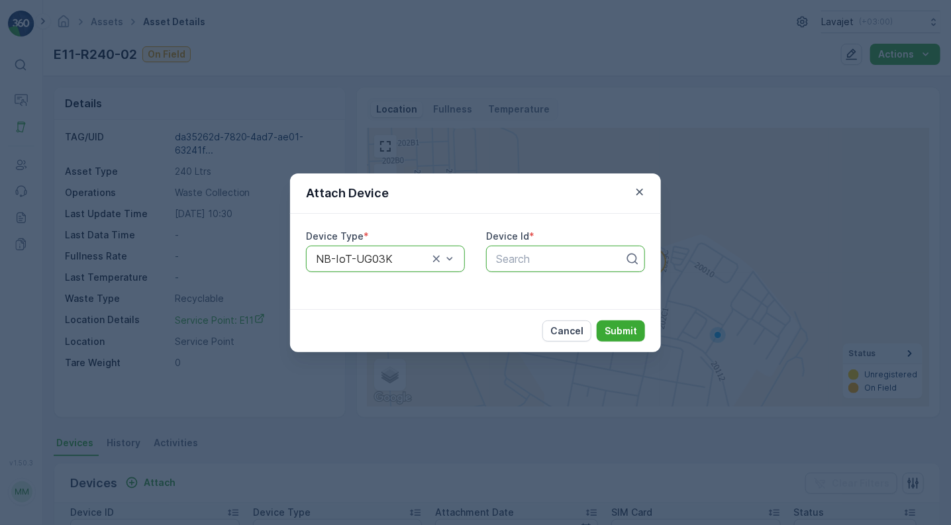
click at [530, 260] on div at bounding box center [560, 259] width 131 height 12
paste input "55518"
type input "55518"
click at [518, 290] on span "55518" at bounding box center [509, 291] width 31 height 12
click at [618, 328] on p "Submit" at bounding box center [620, 330] width 32 height 13
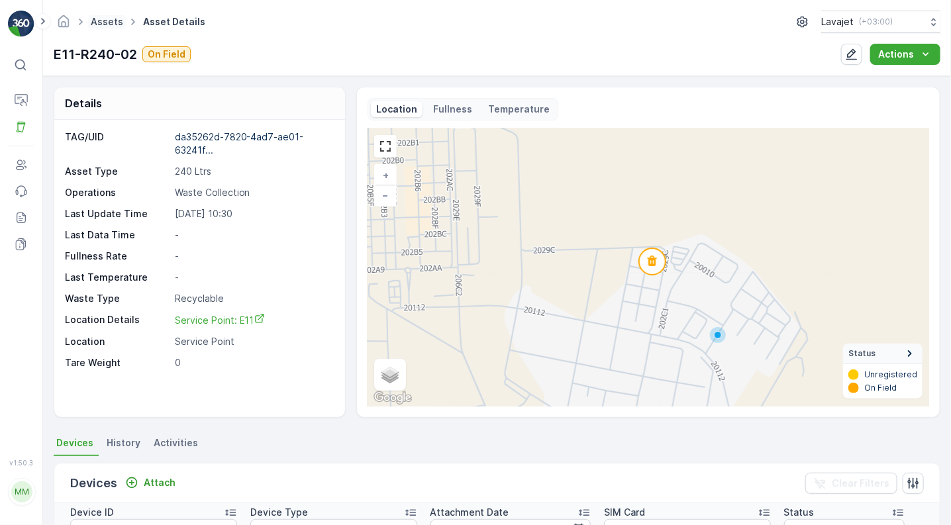
click at [108, 20] on link "Assets" at bounding box center [107, 21] width 32 height 11
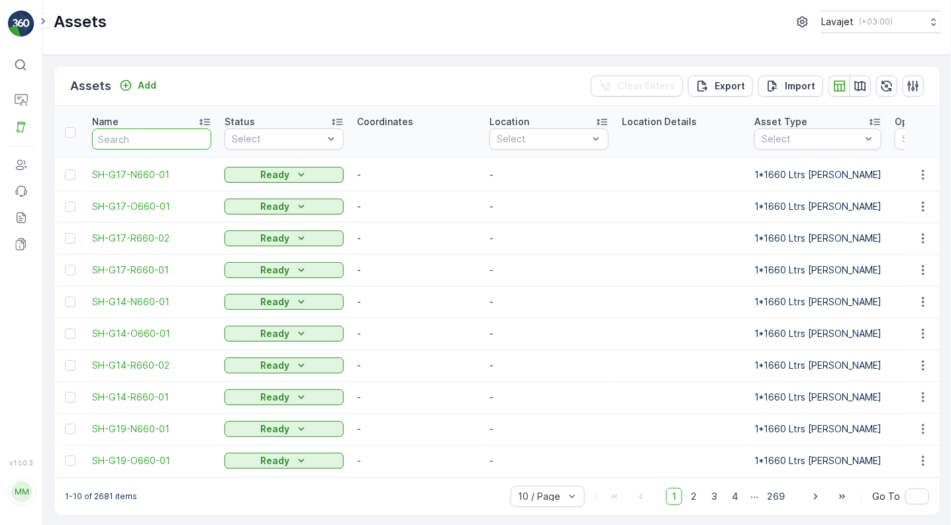
click at [141, 143] on input "text" at bounding box center [151, 138] width 119 height 21
paste input "E11-O240-03"
type input "E11-O240-03"
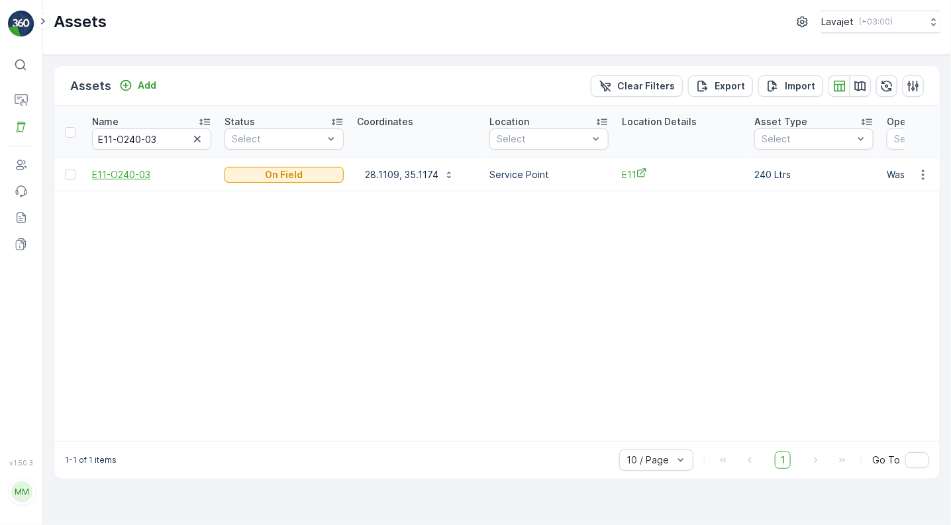
click at [132, 169] on span "E11-O240-03" at bounding box center [151, 174] width 119 height 13
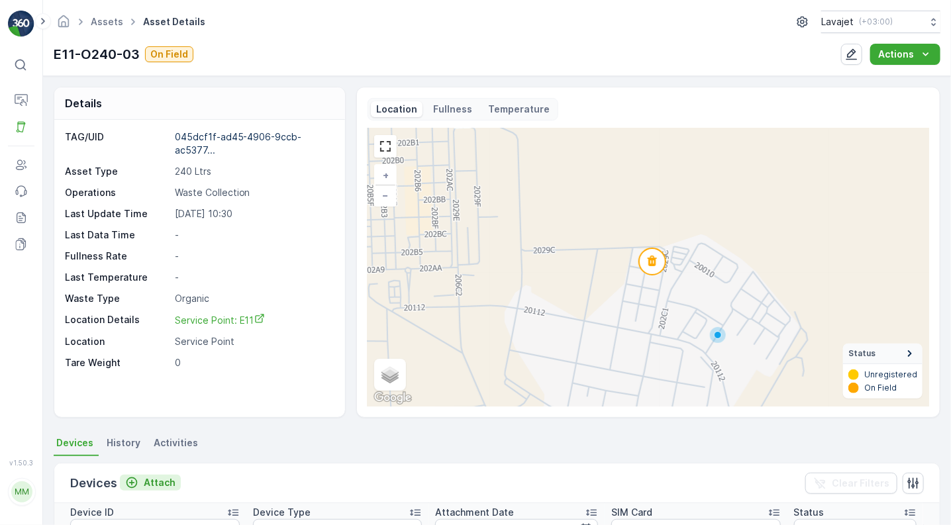
click at [152, 479] on p "Attach" at bounding box center [160, 482] width 32 height 13
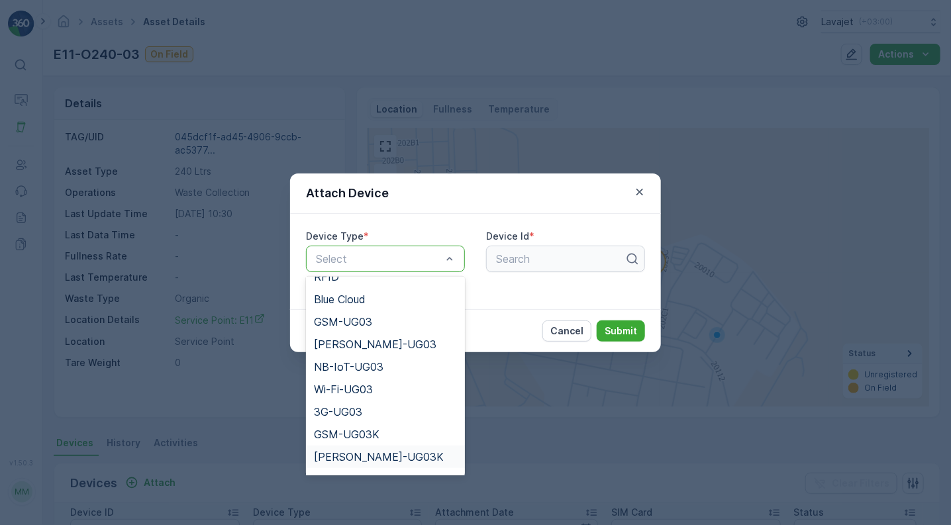
scroll to position [149, 0]
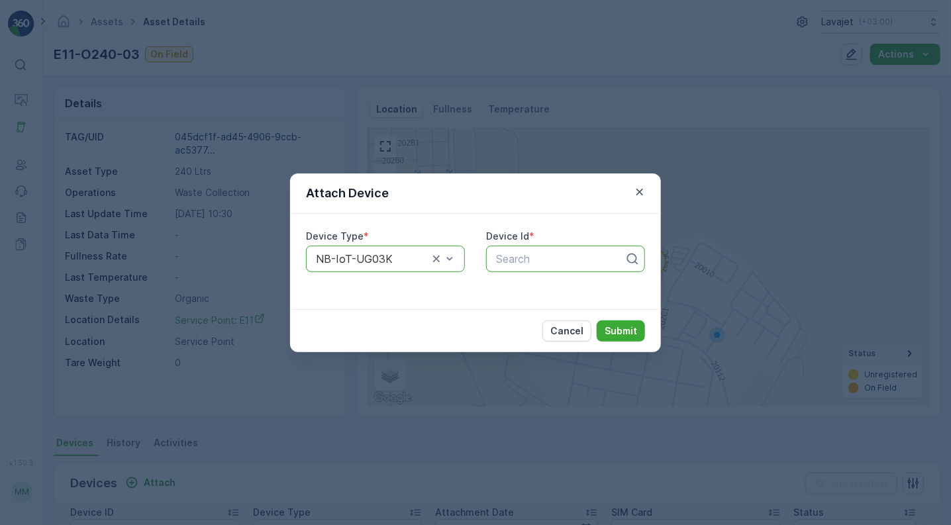
click at [518, 253] on div at bounding box center [560, 259] width 131 height 12
paste input "51233"
type input "51233"
click at [509, 290] on span "51233" at bounding box center [509, 291] width 30 height 12
click at [618, 329] on p "Submit" at bounding box center [620, 330] width 32 height 13
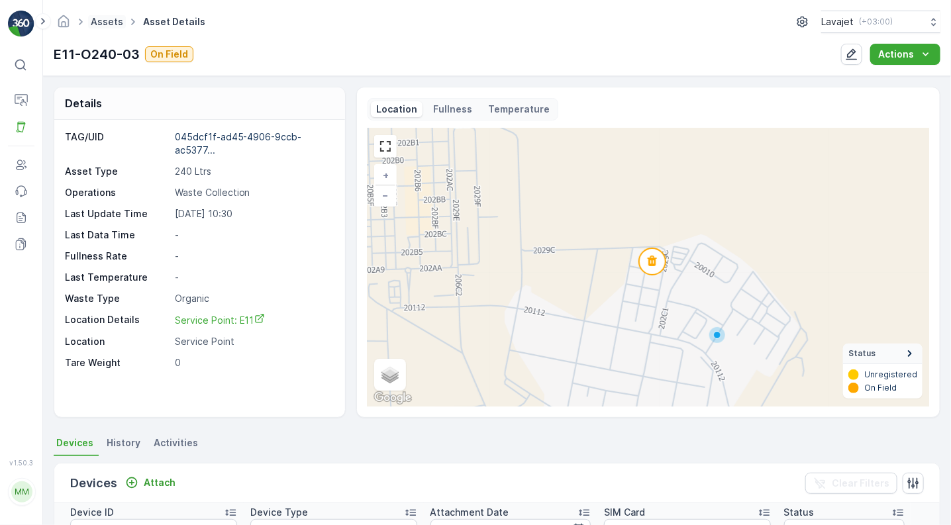
click at [97, 24] on link "Assets" at bounding box center [107, 21] width 32 height 11
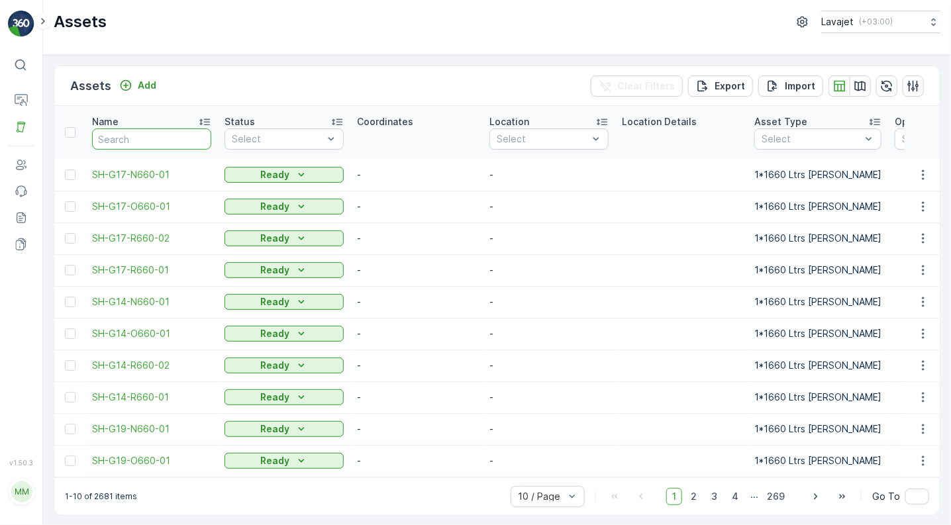
click at [113, 136] on input "text" at bounding box center [151, 138] width 119 height 21
paste input "E11-N240-04"
type input "E11-N240-04"
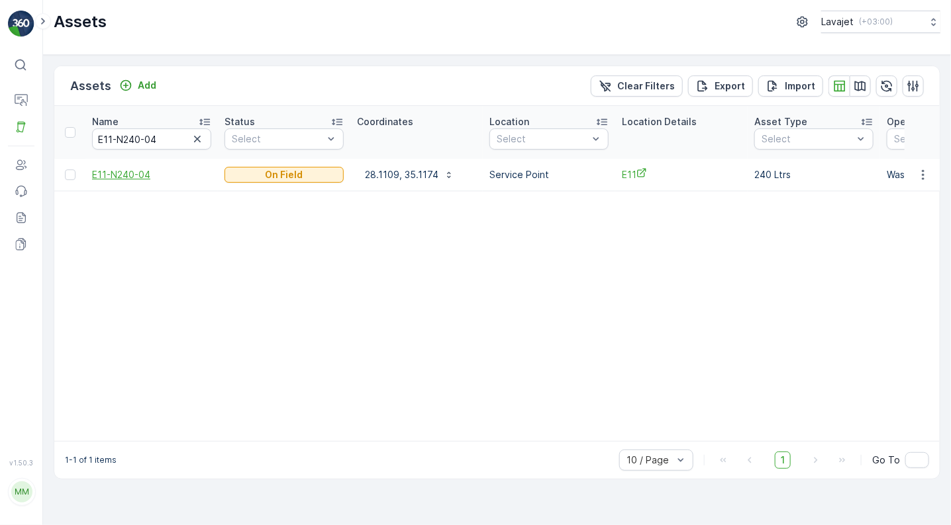
click at [134, 176] on span "E11-N240-04" at bounding box center [151, 174] width 119 height 13
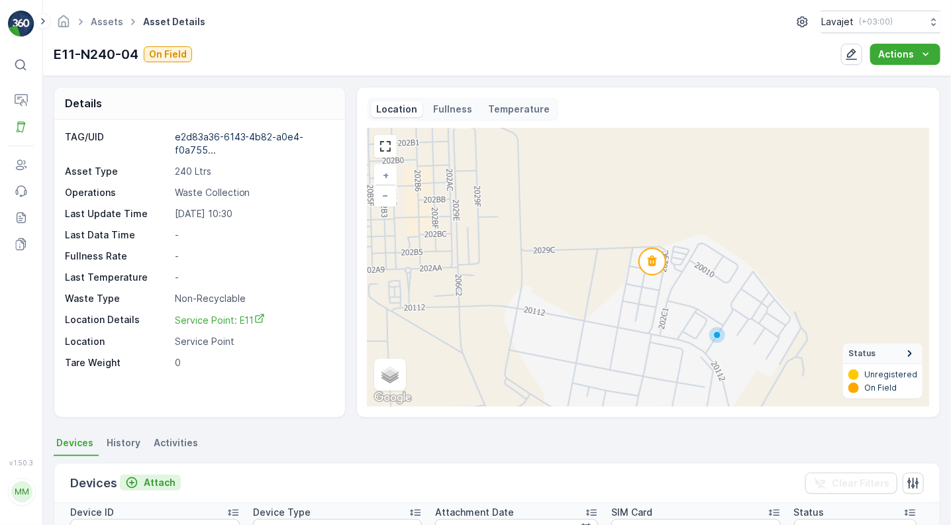
click at [158, 480] on p "Attach" at bounding box center [160, 482] width 32 height 13
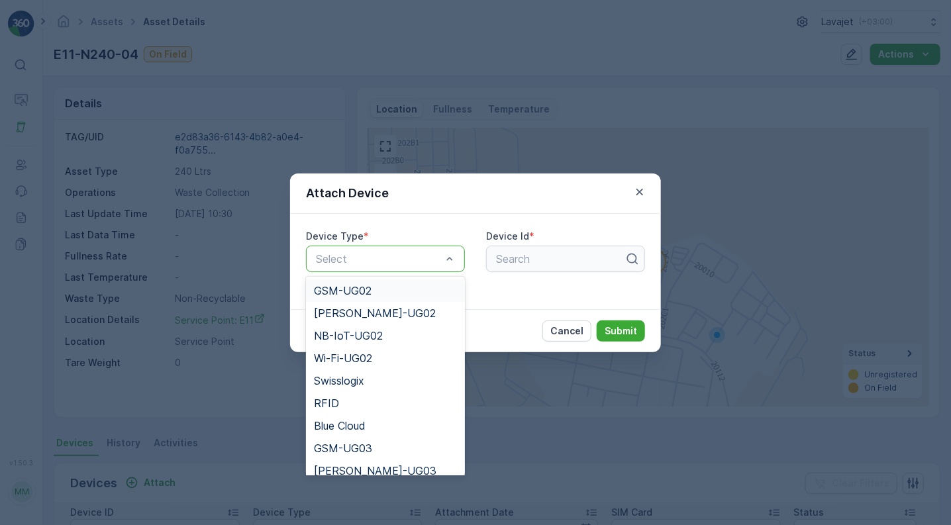
click at [406, 266] on div "Select" at bounding box center [385, 259] width 159 height 26
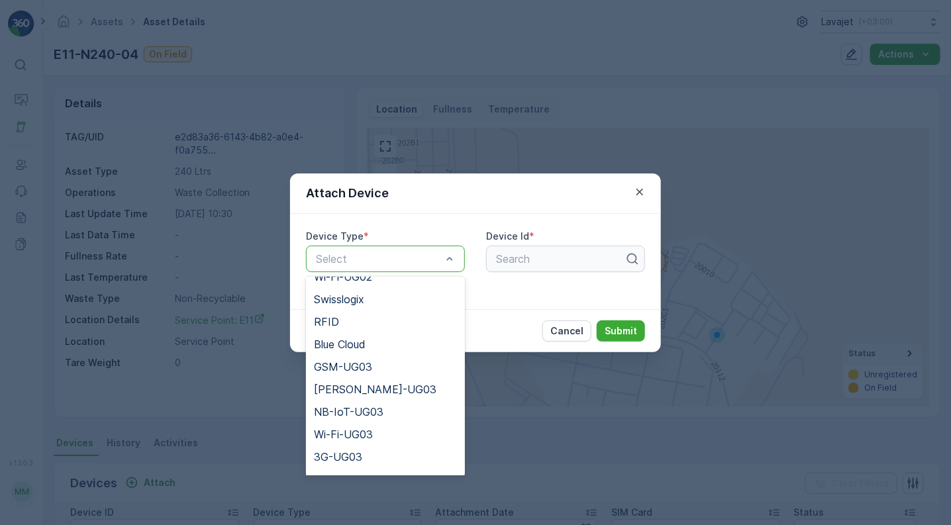
scroll to position [149, 0]
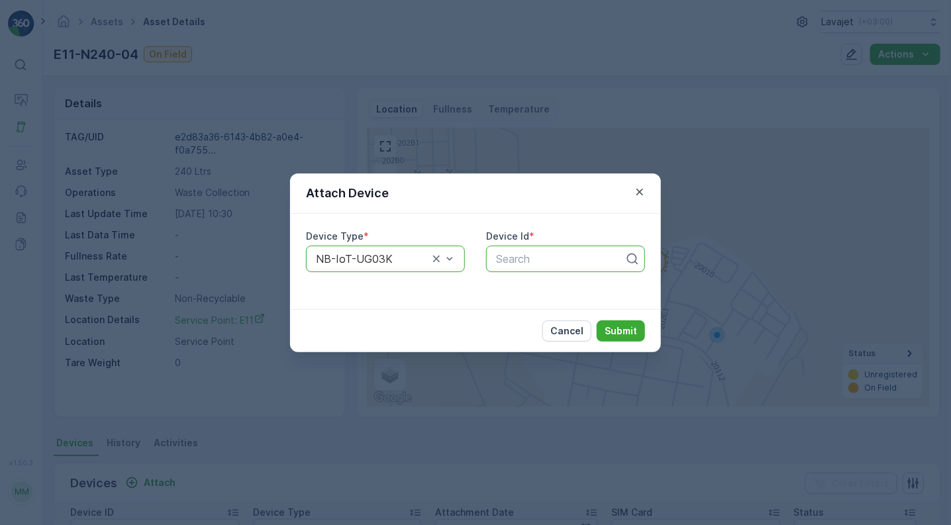
click at [512, 260] on div at bounding box center [560, 259] width 131 height 12
paste input "55337"
type input "55337"
click at [513, 289] on span "55337" at bounding box center [510, 291] width 32 height 12
click at [619, 327] on p "Submit" at bounding box center [620, 330] width 32 height 13
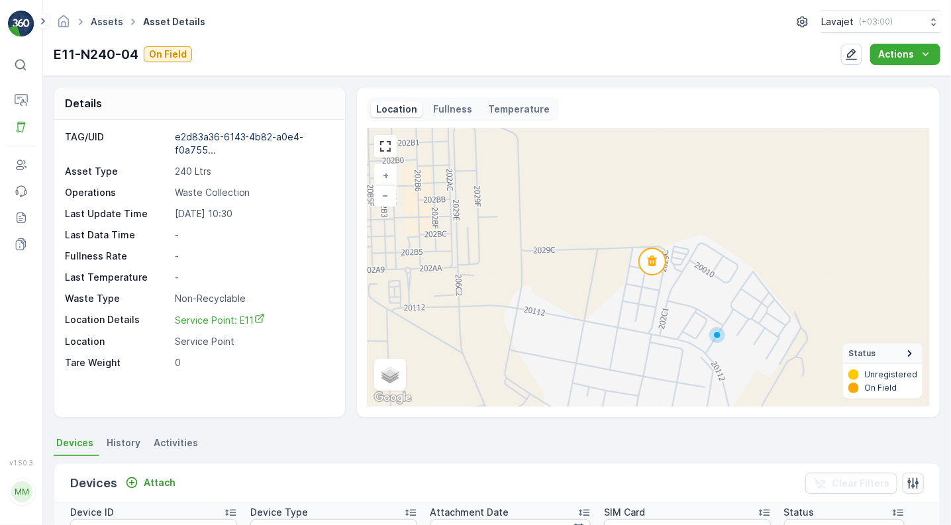
click at [104, 22] on link "Assets" at bounding box center [107, 21] width 32 height 11
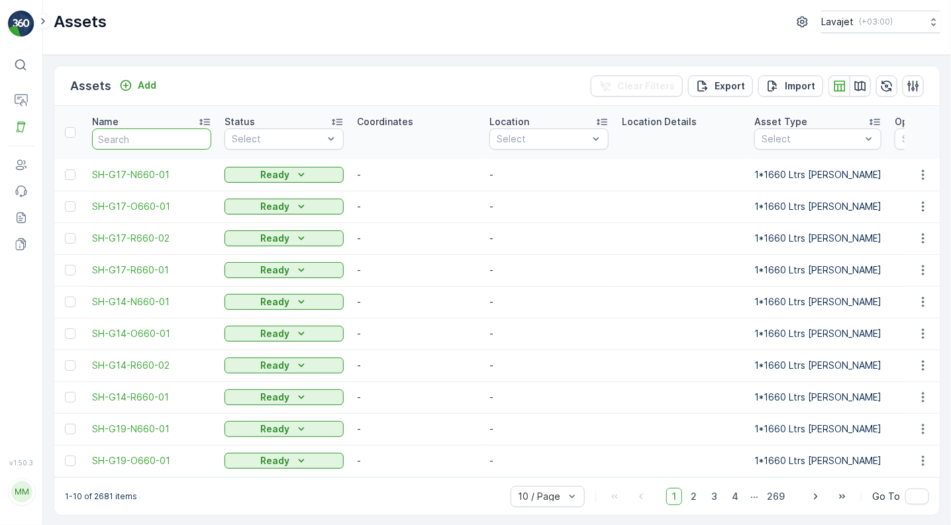
click at [130, 136] on input "text" at bounding box center [151, 138] width 119 height 21
paste input "E27-R240-01"
type input "E27-R240-01"
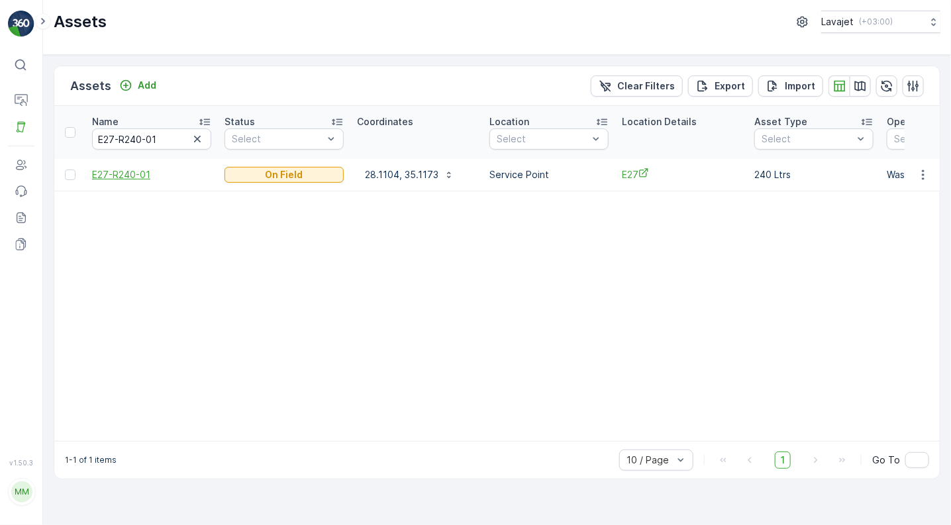
click at [117, 173] on span "E27-R240-01" at bounding box center [151, 174] width 119 height 13
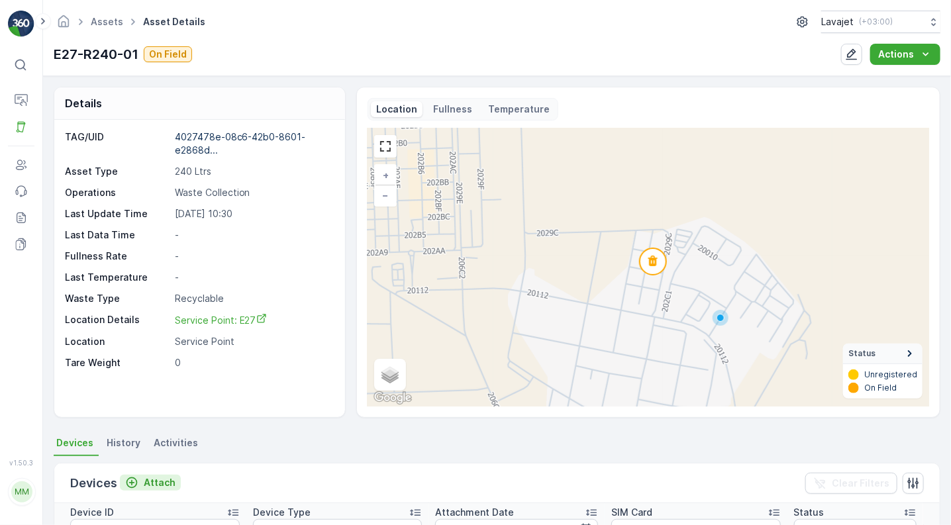
click at [152, 483] on p "Attach" at bounding box center [160, 482] width 32 height 13
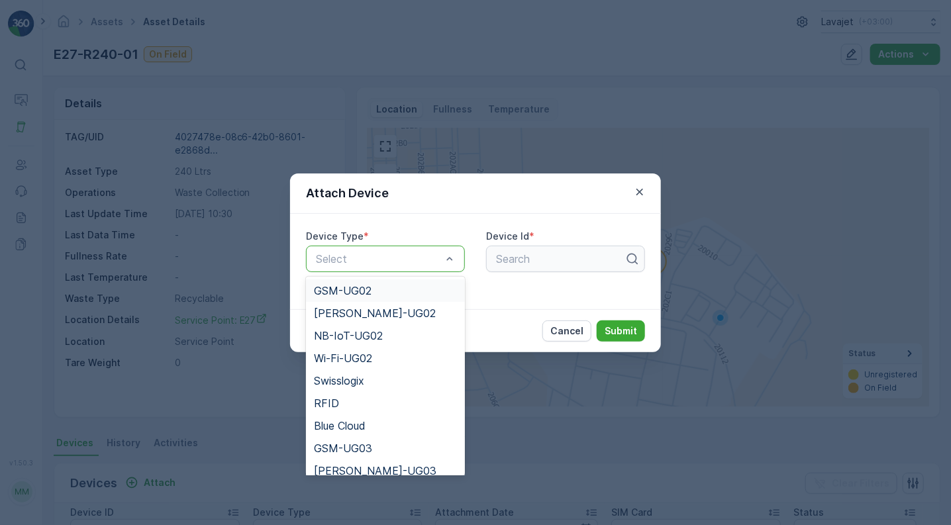
click at [423, 267] on div "Select" at bounding box center [385, 259] width 159 height 26
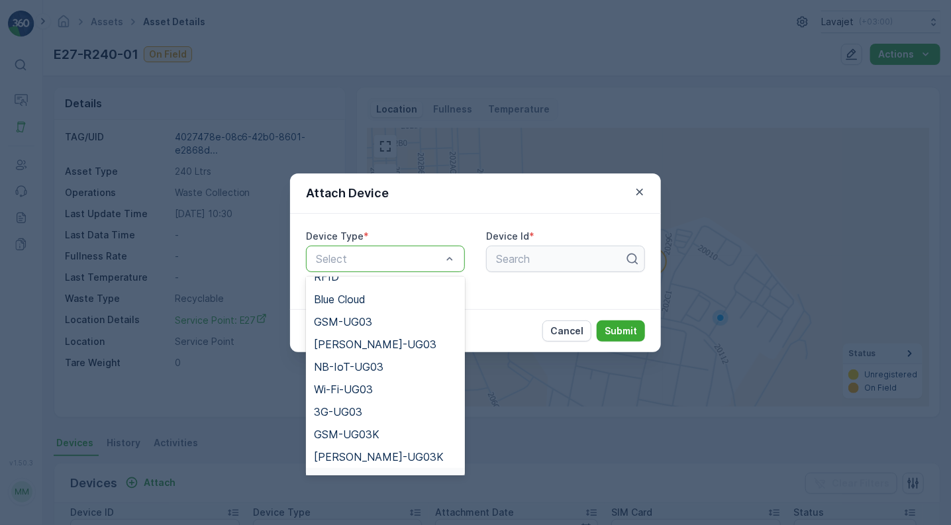
scroll to position [149, 0]
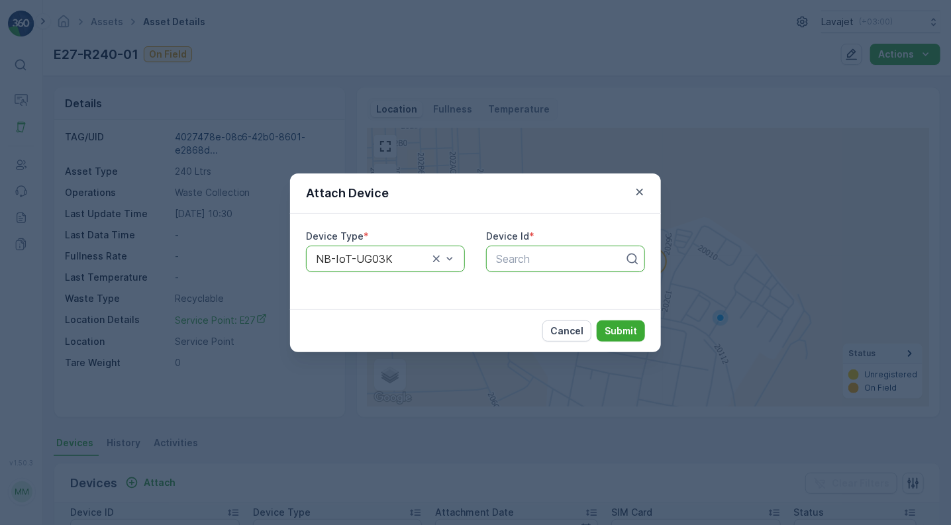
click at [501, 258] on div at bounding box center [560, 259] width 131 height 12
paste input "56040"
type input "56040"
click at [504, 289] on span "56040" at bounding box center [510, 291] width 33 height 12
click at [622, 326] on p "Submit" at bounding box center [620, 330] width 32 height 13
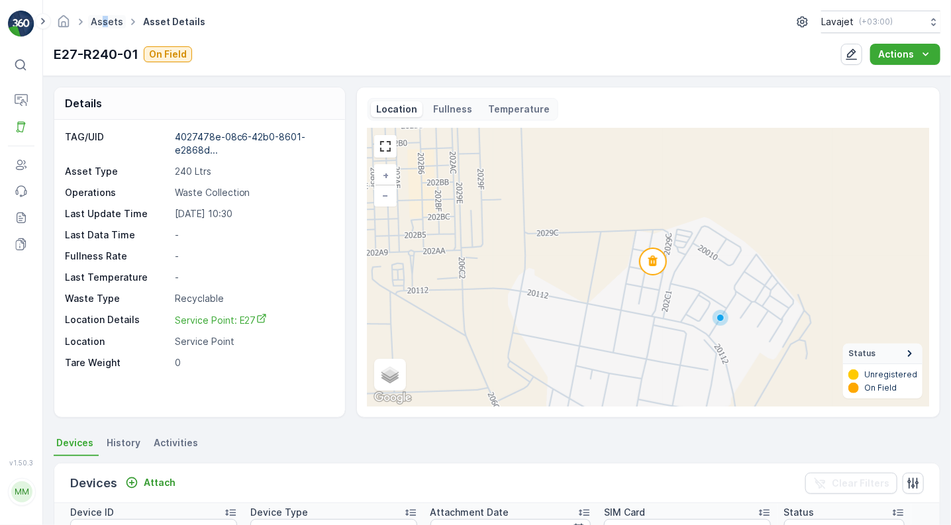
drag, startPoint x: 106, startPoint y: 14, endPoint x: 101, endPoint y: 23, distance: 10.1
click at [101, 23] on ul "Assets" at bounding box center [114, 22] width 52 height 19
click at [101, 23] on link "Assets" at bounding box center [107, 21] width 32 height 11
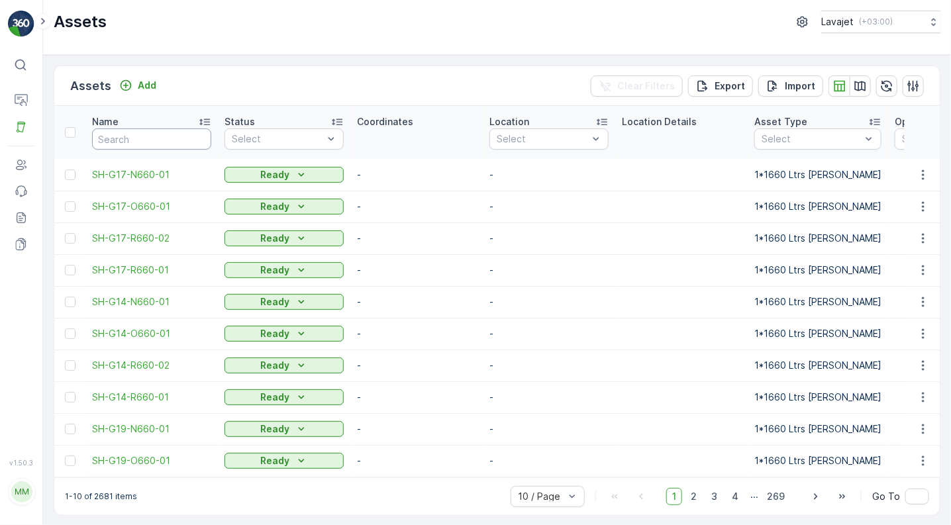
click at [133, 136] on input "text" at bounding box center [151, 138] width 119 height 21
paste input "E27-R240-02"
type input "E27-R240-02"
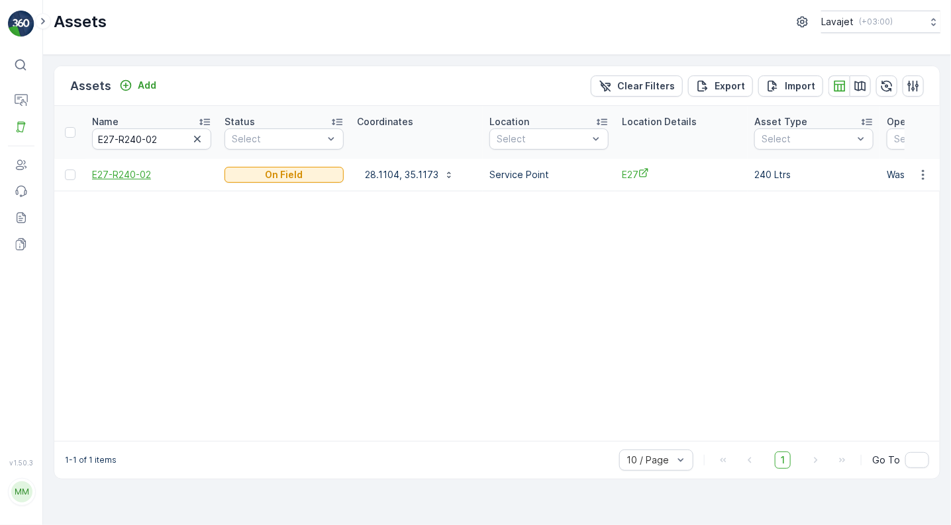
click at [136, 173] on span "E27-R240-02" at bounding box center [151, 174] width 119 height 13
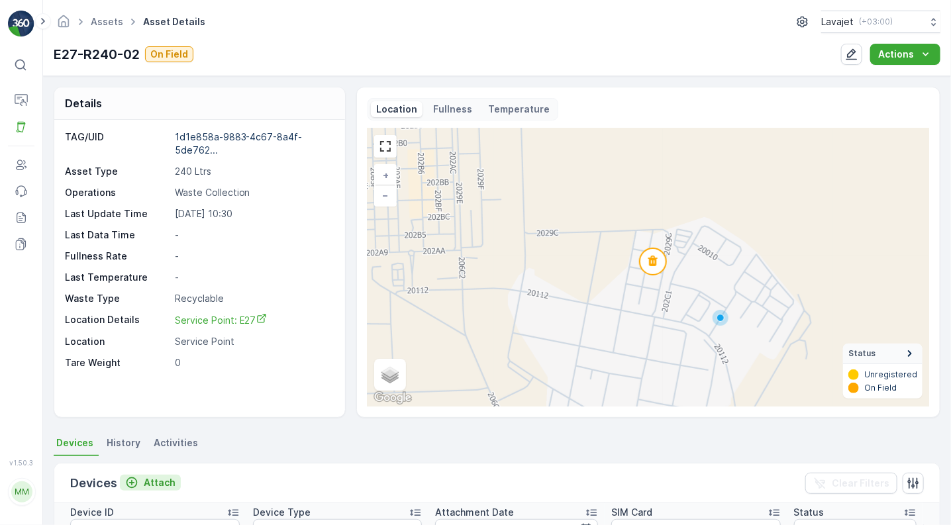
click at [156, 483] on p "Attach" at bounding box center [160, 482] width 32 height 13
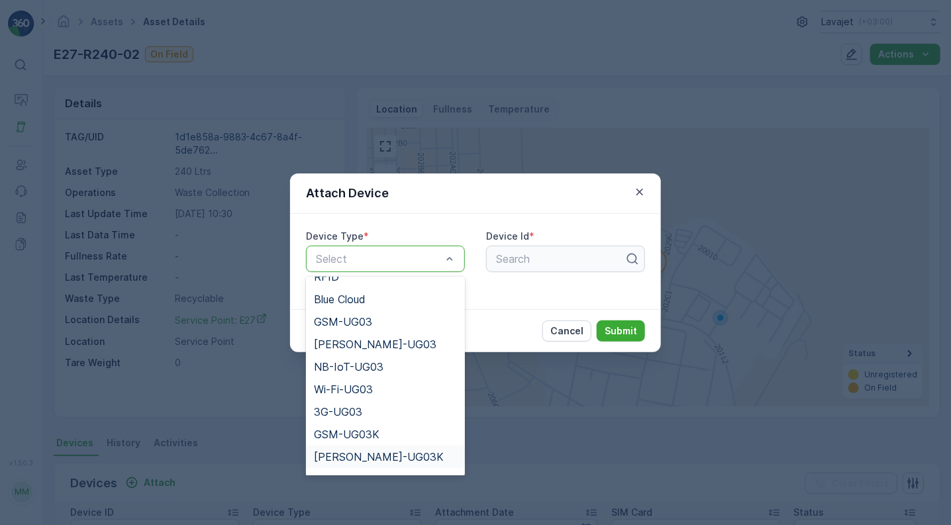
scroll to position [149, 0]
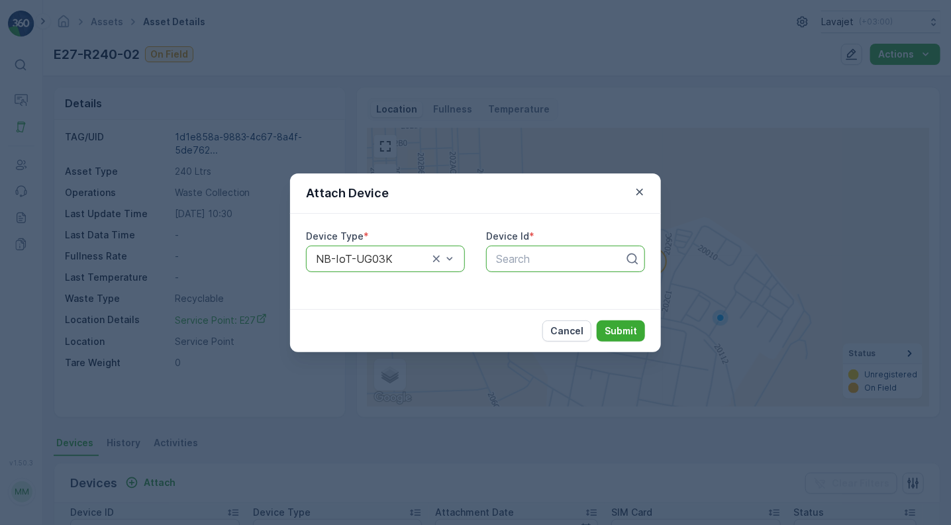
click at [515, 263] on div at bounding box center [560, 259] width 131 height 12
paste input "55322"
type input "55322"
click at [511, 292] on span "55322" at bounding box center [510, 291] width 32 height 12
click at [622, 330] on p "Submit" at bounding box center [620, 330] width 32 height 13
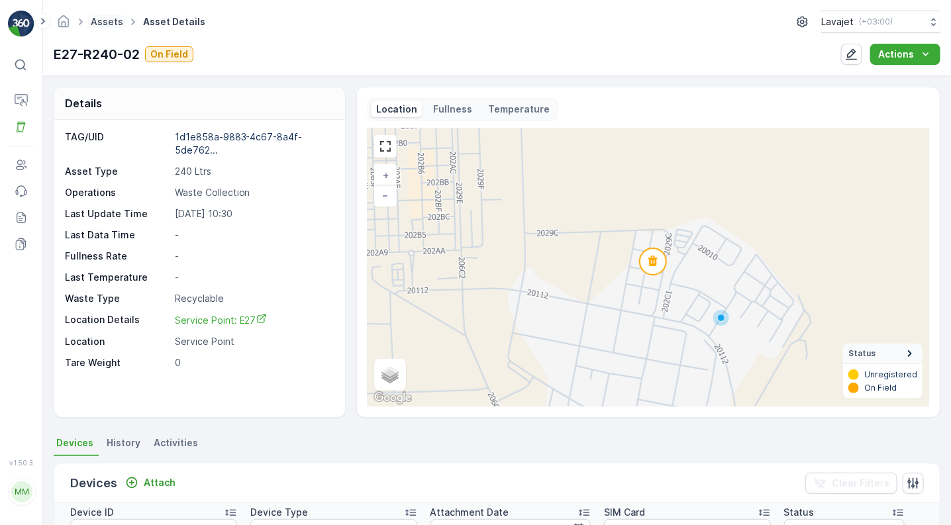
click at [105, 23] on link "Assets" at bounding box center [107, 21] width 32 height 11
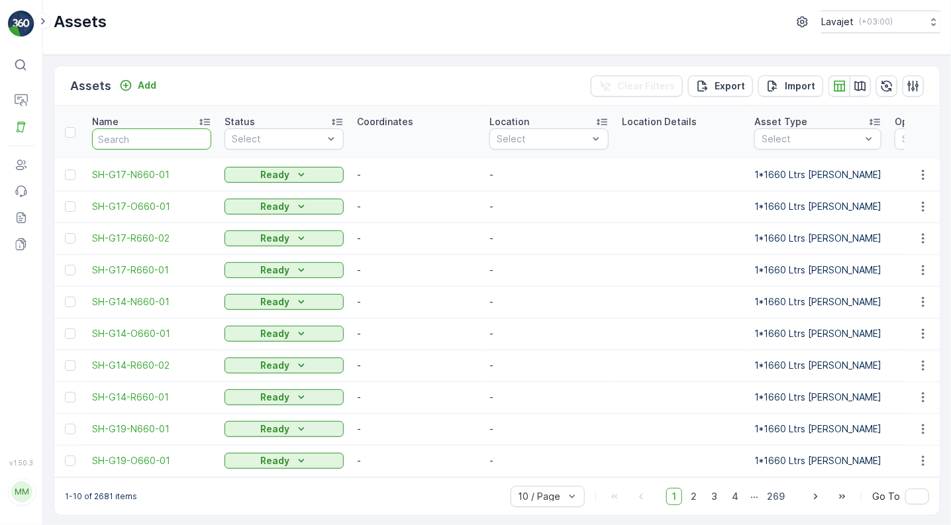
click at [142, 141] on input "text" at bounding box center [151, 138] width 119 height 21
paste input "E27-O240-03"
type input "E27-O240-03"
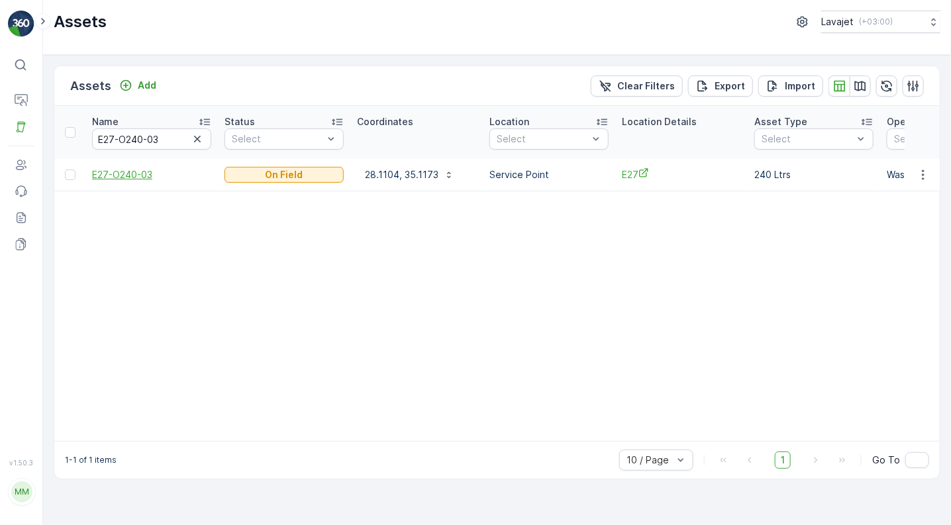
click at [144, 173] on span "E27-O240-03" at bounding box center [151, 174] width 119 height 13
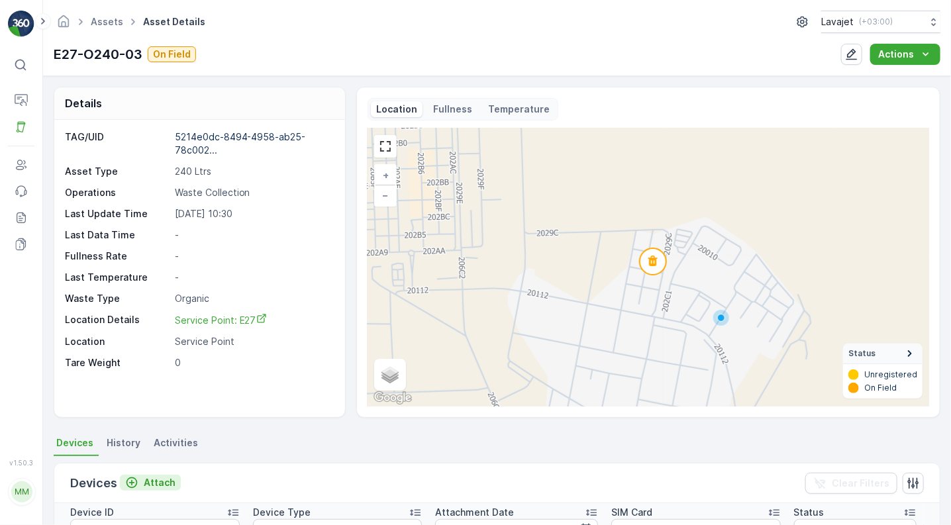
click at [150, 484] on p "Attach" at bounding box center [160, 482] width 32 height 13
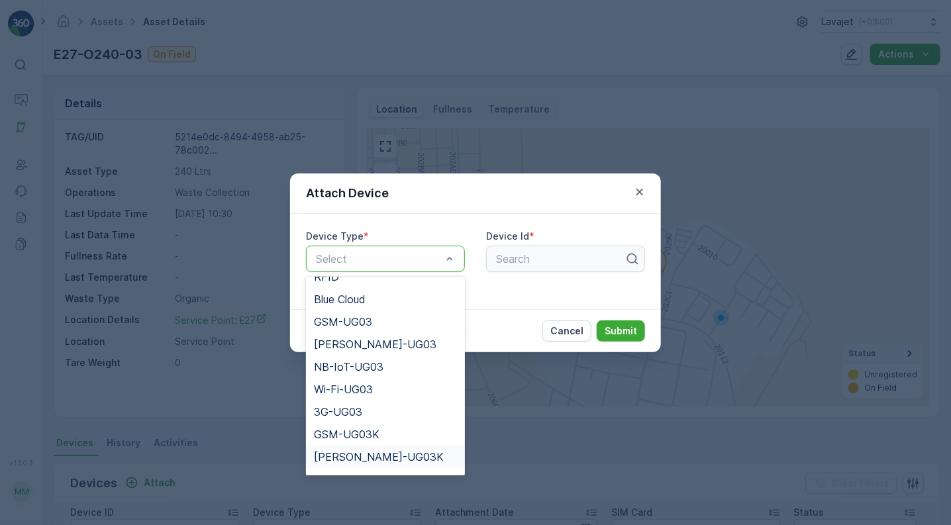
scroll to position [149, 0]
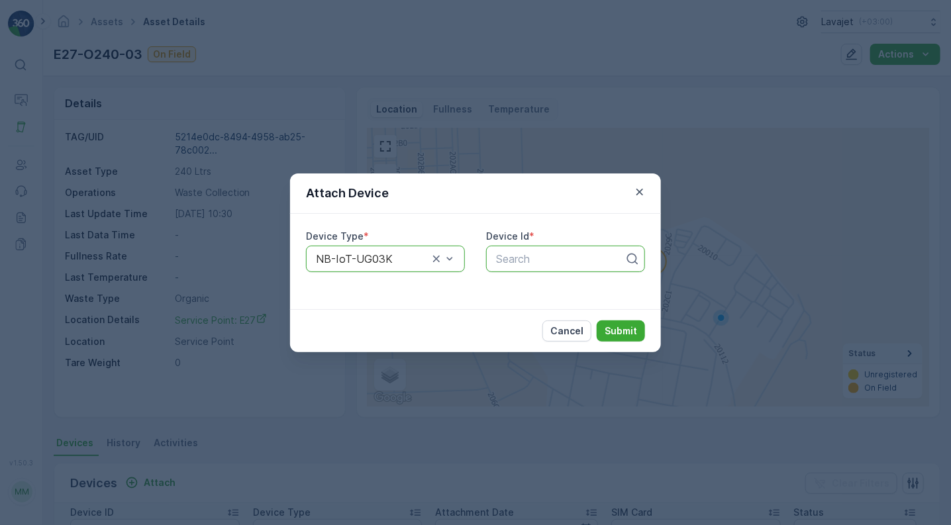
click at [512, 261] on div at bounding box center [560, 259] width 131 height 12
paste input "56022"
type input "56022"
click at [514, 288] on span "56022" at bounding box center [510, 291] width 32 height 12
click at [626, 334] on p "Submit" at bounding box center [620, 330] width 32 height 13
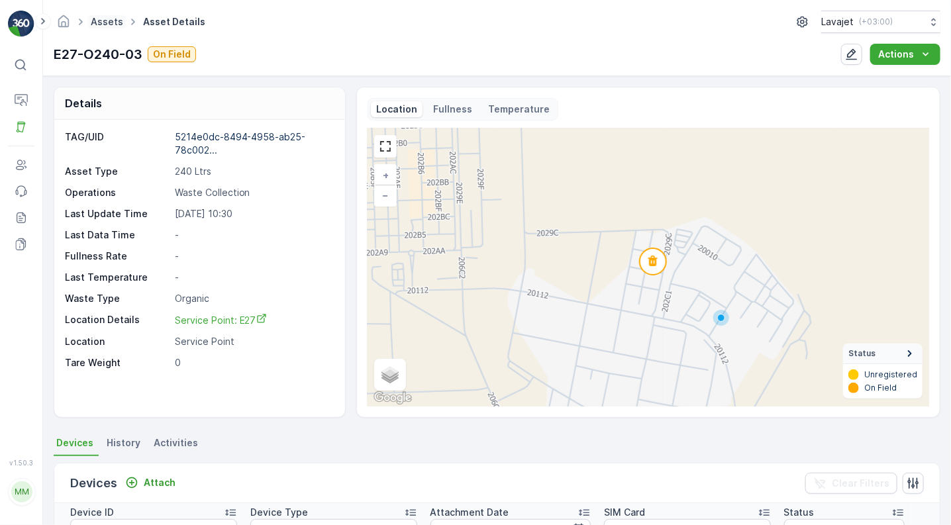
click at [109, 19] on link "Assets" at bounding box center [107, 21] width 32 height 11
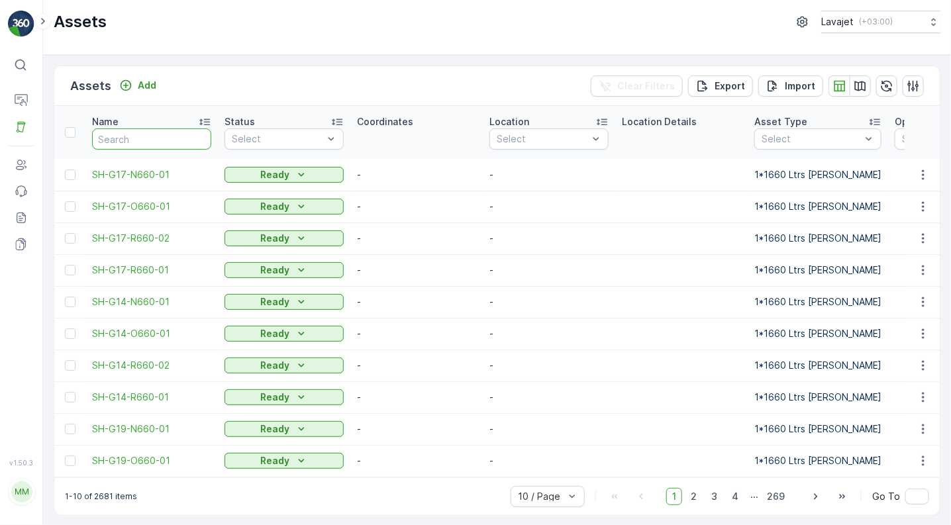
click at [134, 136] on input "text" at bounding box center [151, 138] width 119 height 21
paste input "E27-N240-04"
type input "E27-N240-04"
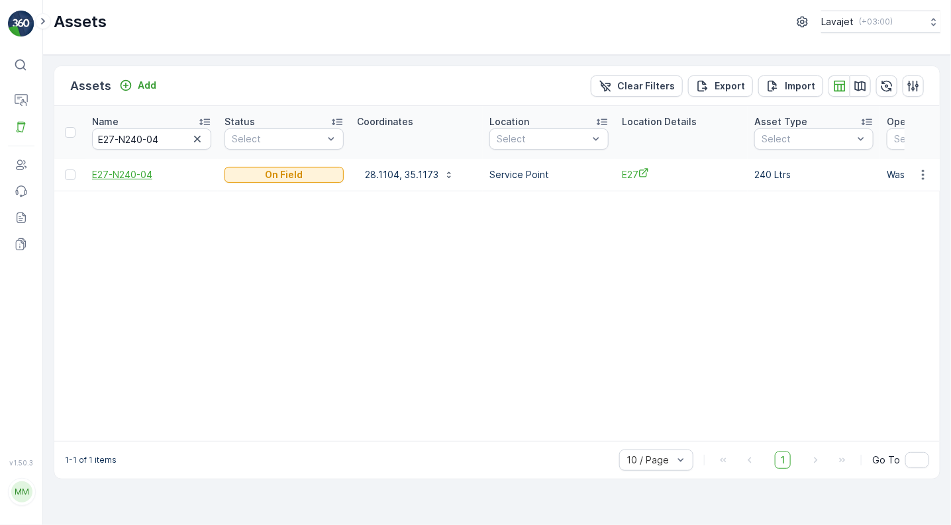
click at [137, 175] on span "E27-N240-04" at bounding box center [151, 174] width 119 height 13
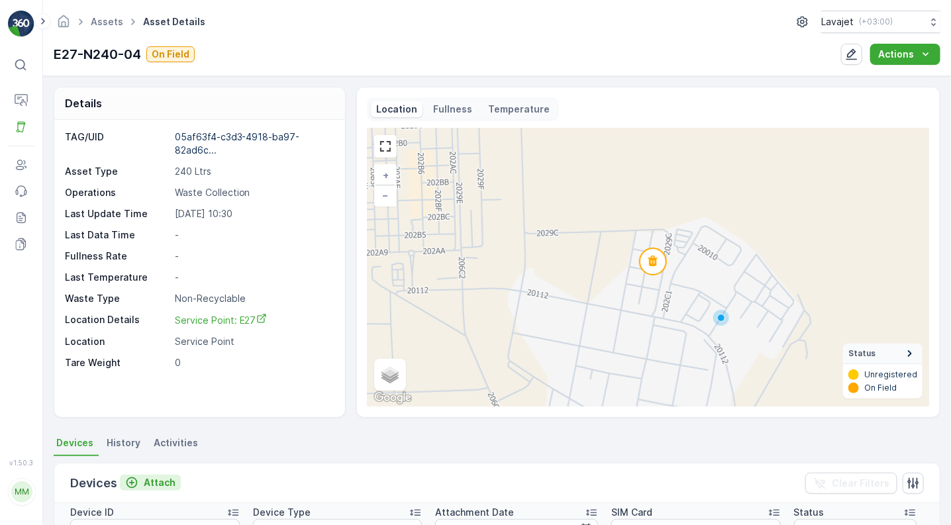
click at [155, 481] on p "Attach" at bounding box center [160, 482] width 32 height 13
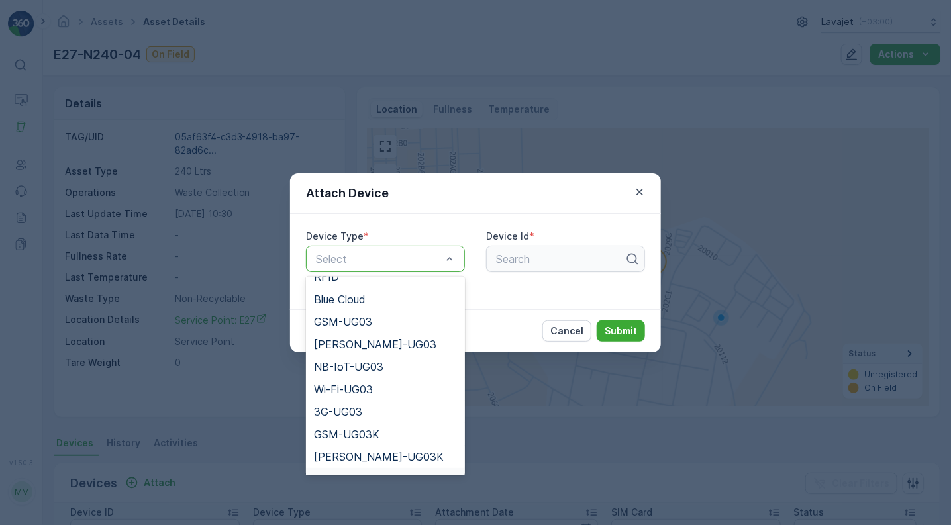
scroll to position [149, 0]
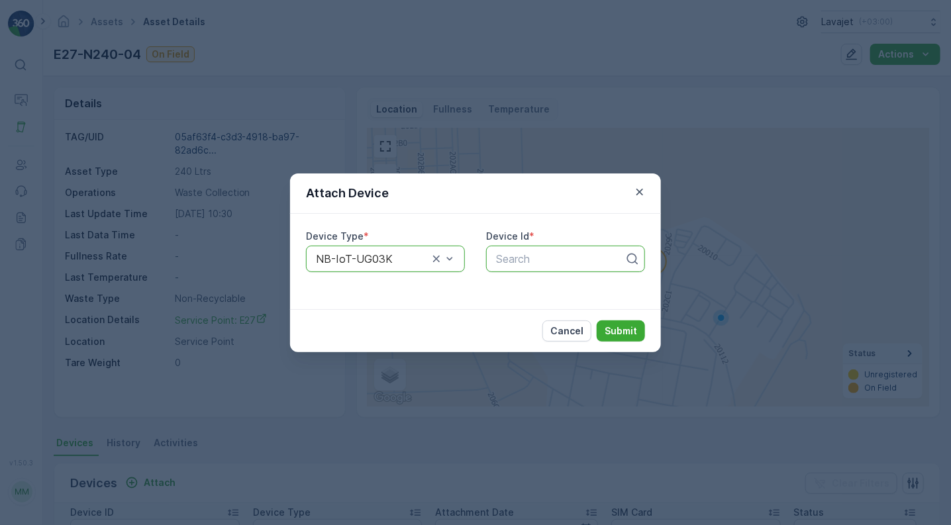
click at [510, 258] on div at bounding box center [560, 259] width 131 height 12
paste input "51289"
type input "51289"
click at [520, 290] on span "51289" at bounding box center [509, 291] width 30 height 12
click at [622, 330] on p "Submit" at bounding box center [620, 330] width 32 height 13
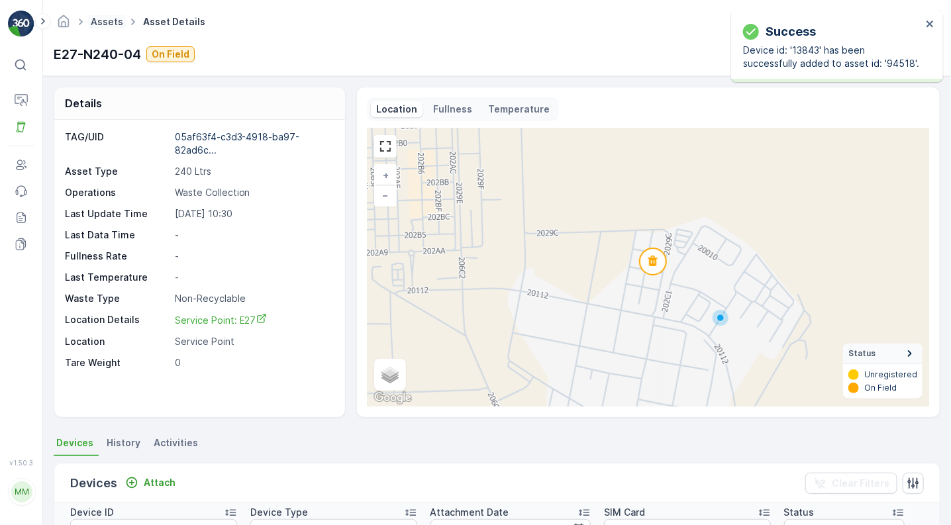
click at [101, 24] on link "Assets" at bounding box center [107, 21] width 32 height 11
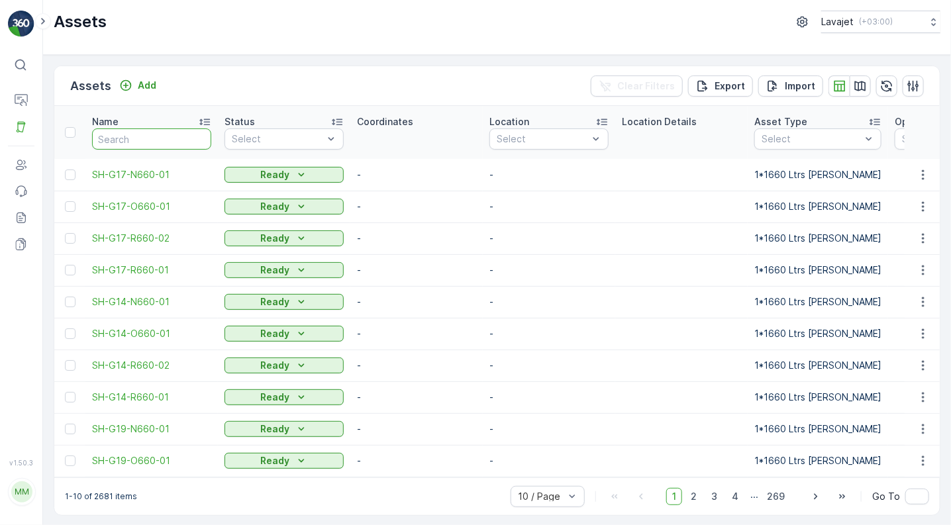
click at [137, 144] on input "text" at bounding box center [151, 138] width 119 height 21
paste input "E06-R240-01"
type input "E06-R240-01"
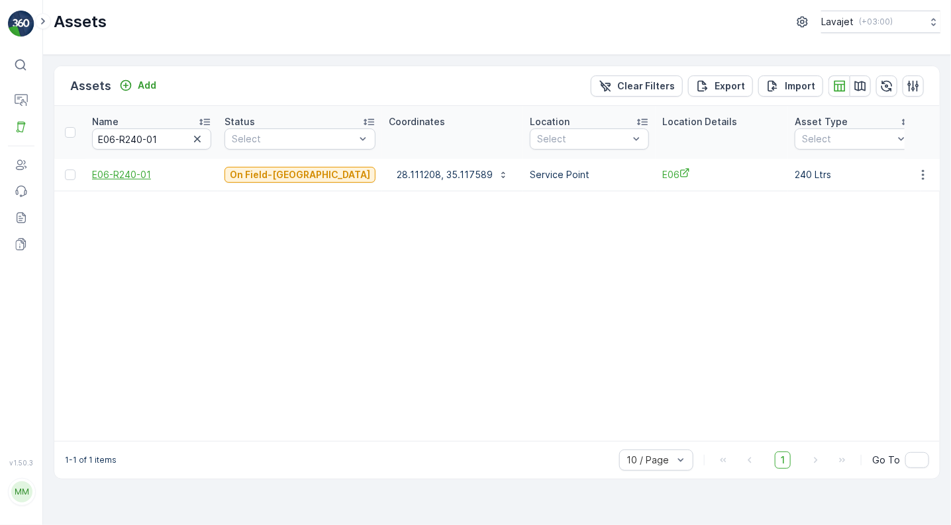
click at [131, 172] on span "E06-R240-01" at bounding box center [151, 174] width 119 height 13
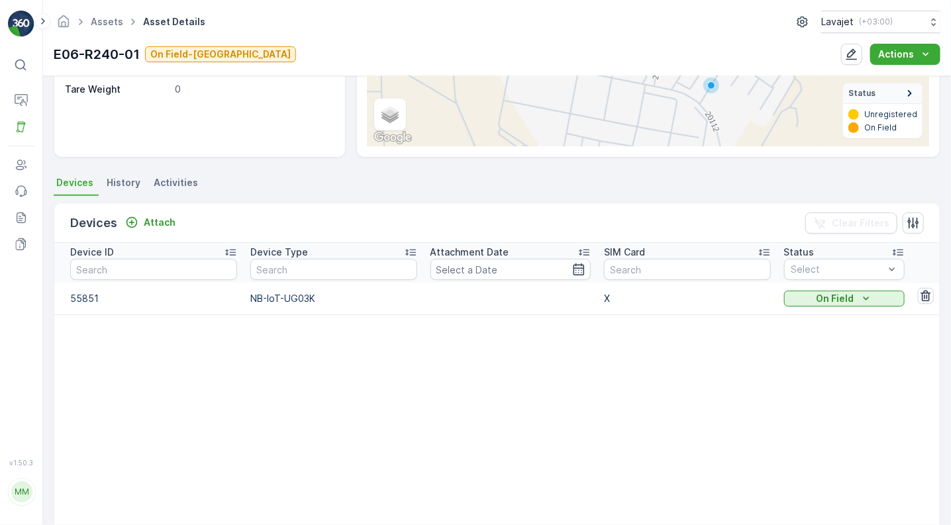
scroll to position [355, 0]
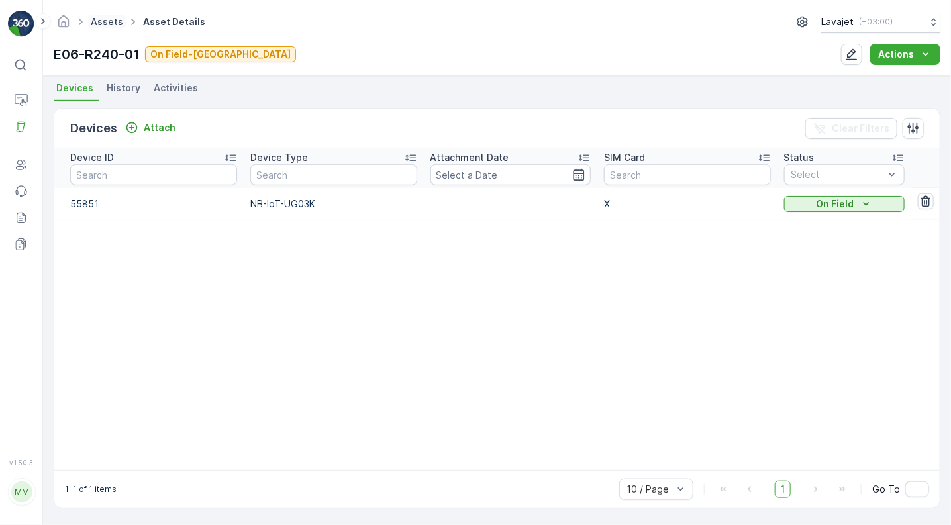
click at [106, 23] on link "Assets" at bounding box center [107, 21] width 32 height 11
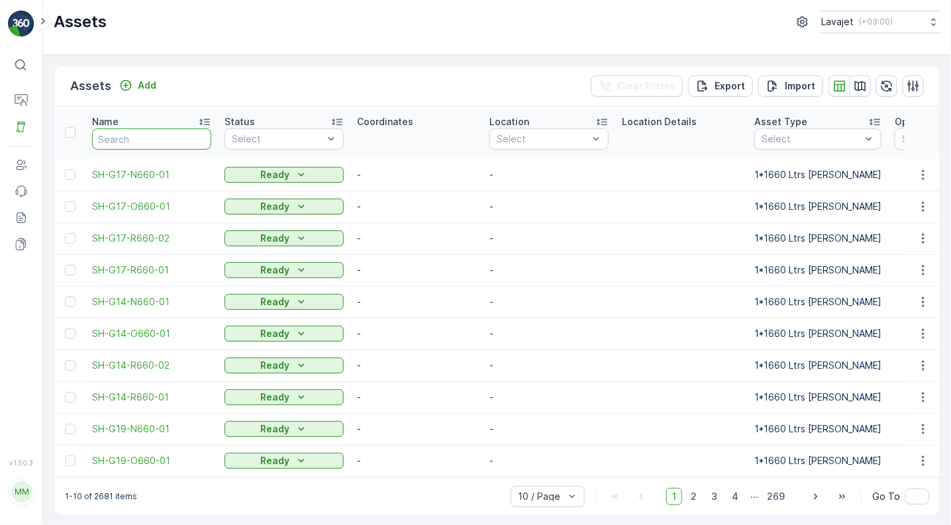
click at [118, 144] on input "text" at bounding box center [151, 138] width 119 height 21
paste input "E27-N240-04"
type input "E27-N240-04"
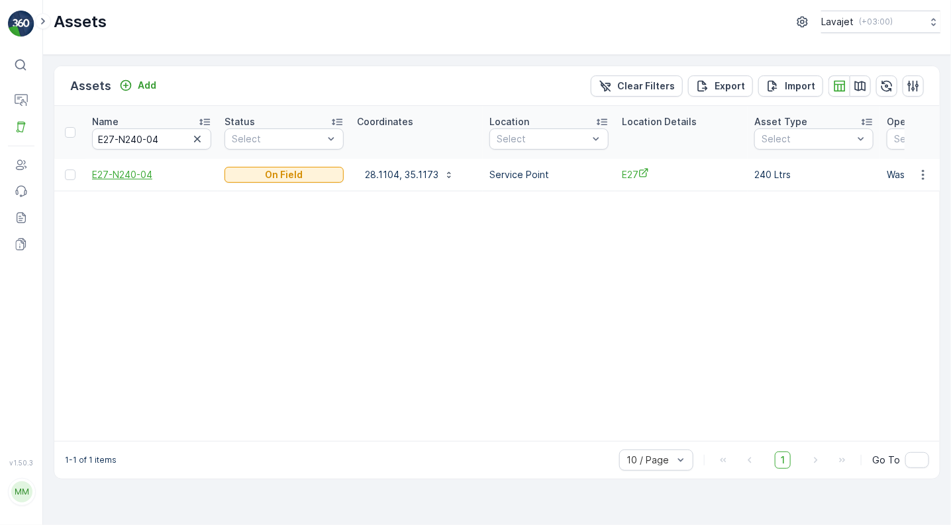
click at [124, 171] on span "E27-N240-04" at bounding box center [151, 174] width 119 height 13
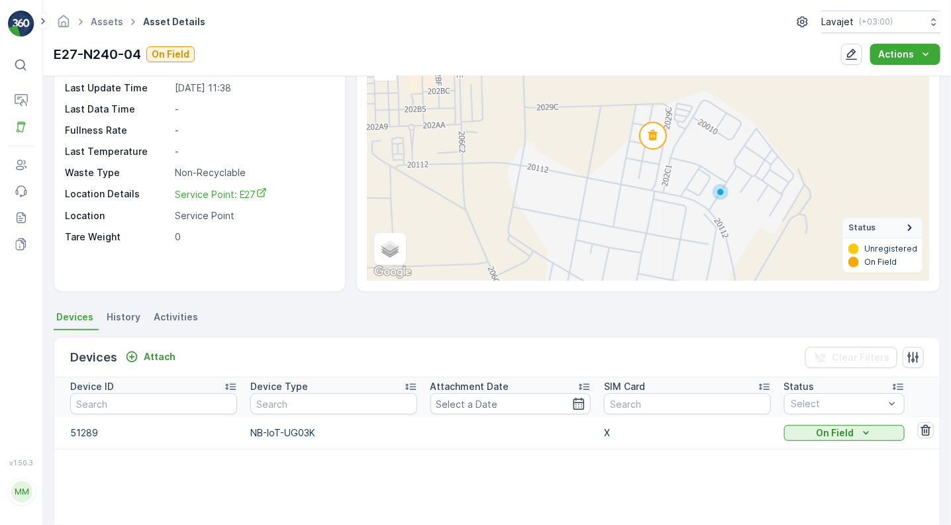
scroll to position [52, 0]
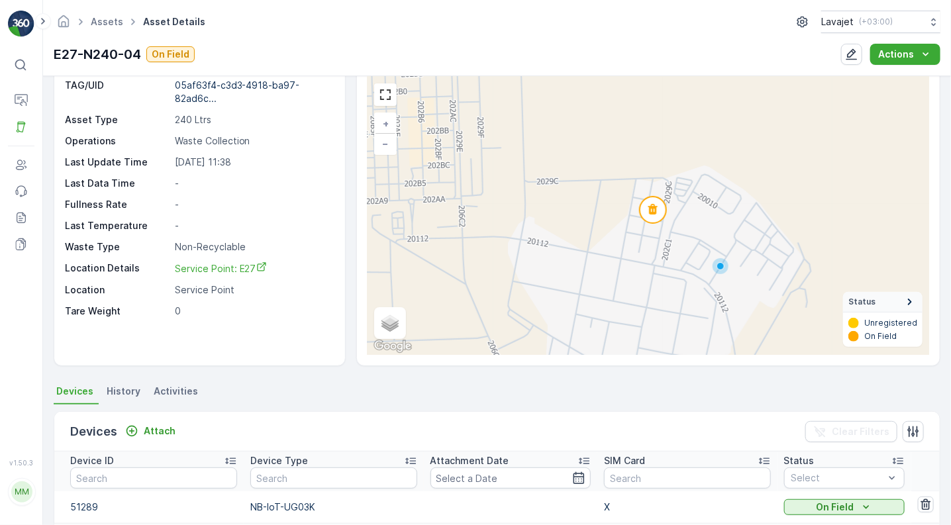
click at [722, 191] on div "+ − Satellite Roadmap Terrain Hybrid Leaflet Keyboard shortcuts Map Data Map da…" at bounding box center [647, 216] width 561 height 278
click at [718, 267] on div at bounding box center [720, 266] width 8 height 8
click at [165, 390] on span "Activities" at bounding box center [176, 391] width 44 height 13
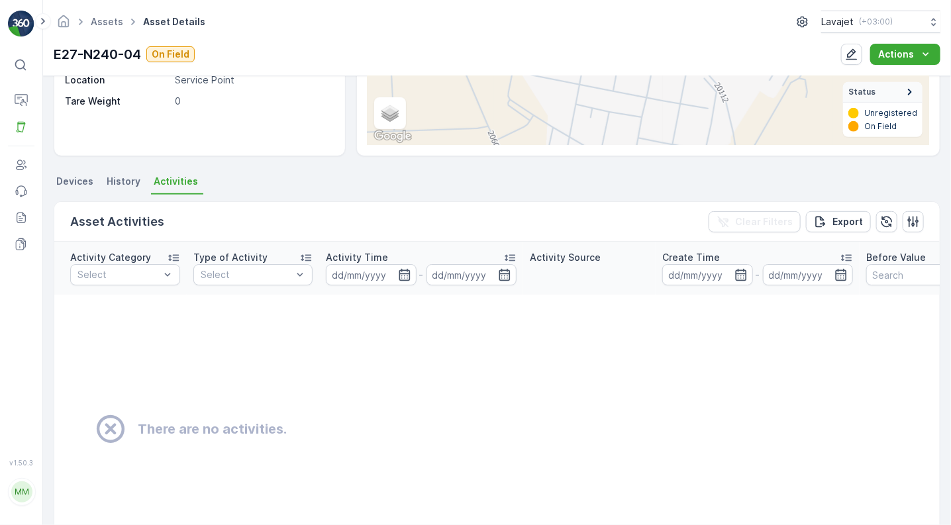
scroll to position [264, 0]
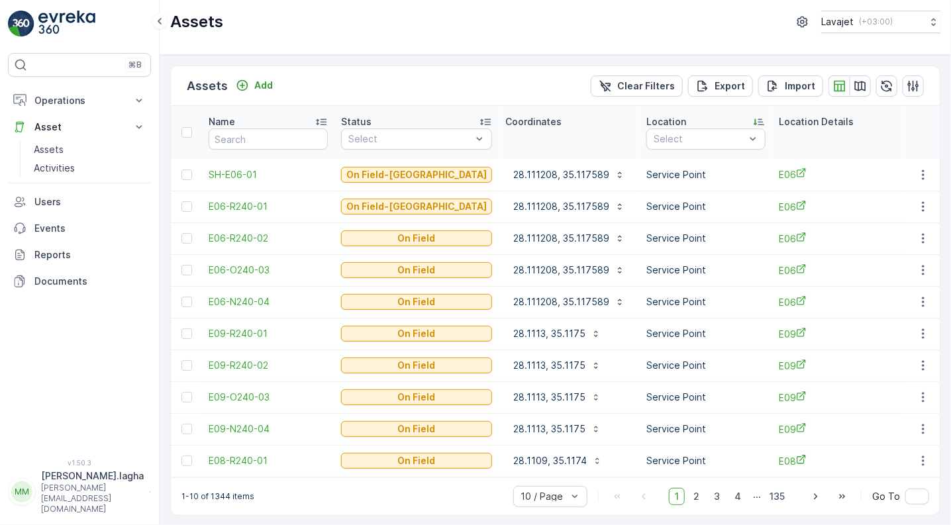
scroll to position [0, 274]
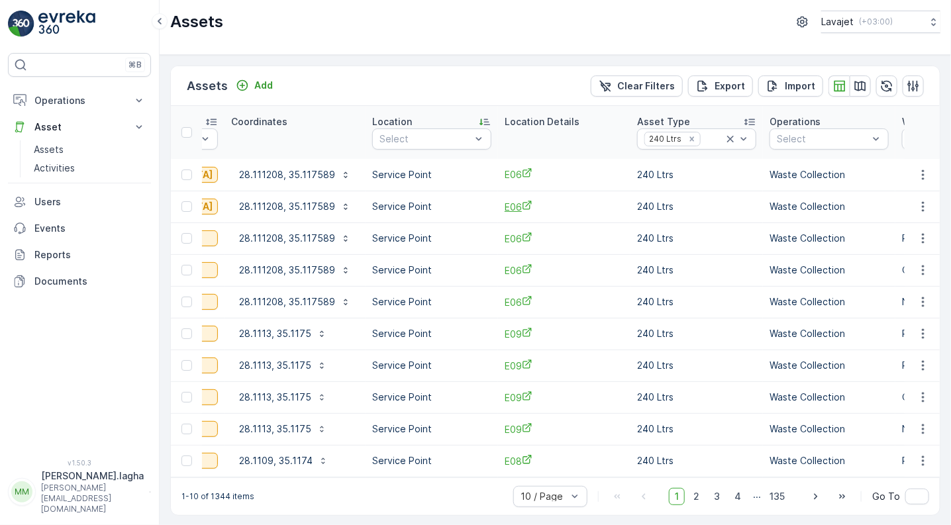
click at [504, 208] on span "E06" at bounding box center [563, 207] width 119 height 14
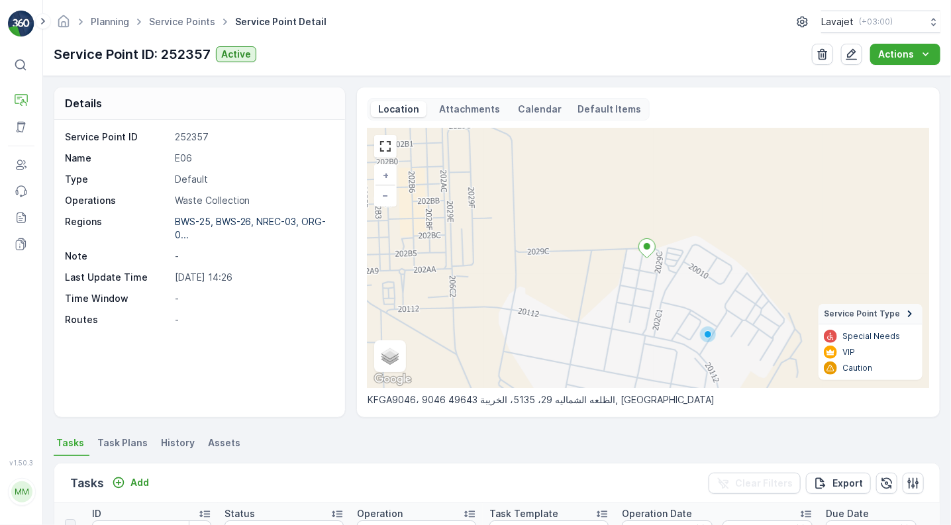
click at [217, 444] on span "Assets" at bounding box center [224, 442] width 32 height 13
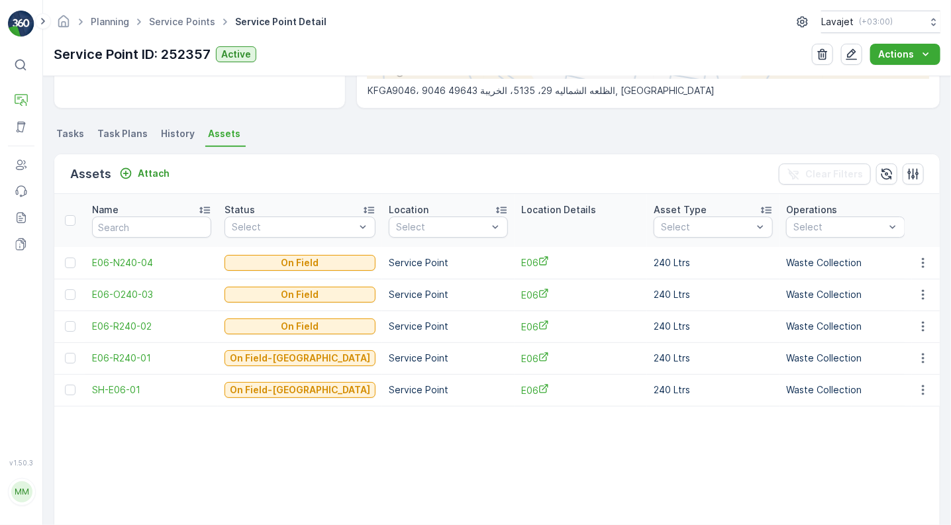
scroll to position [315, 0]
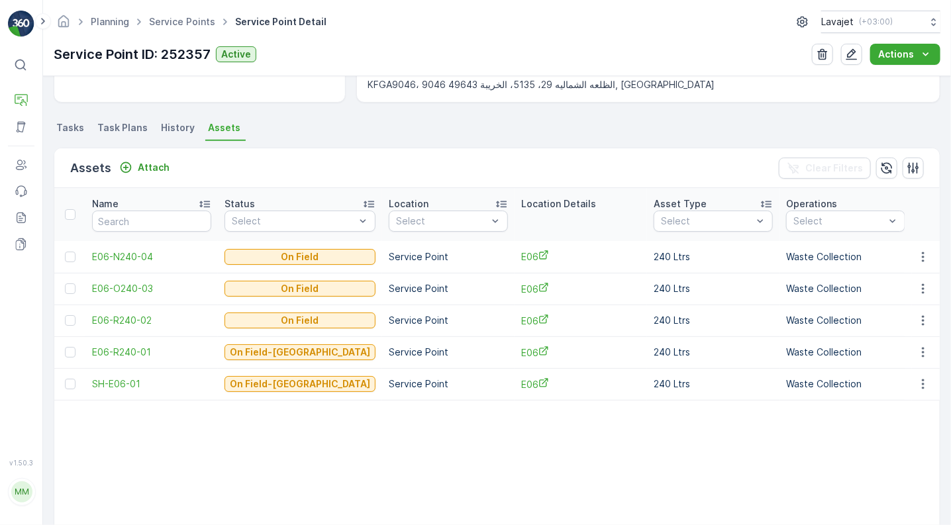
drag, startPoint x: 630, startPoint y: 520, endPoint x: 805, endPoint y: 518, distance: 174.8
click at [876, 238] on th "Operations Select" at bounding box center [845, 214] width 132 height 53
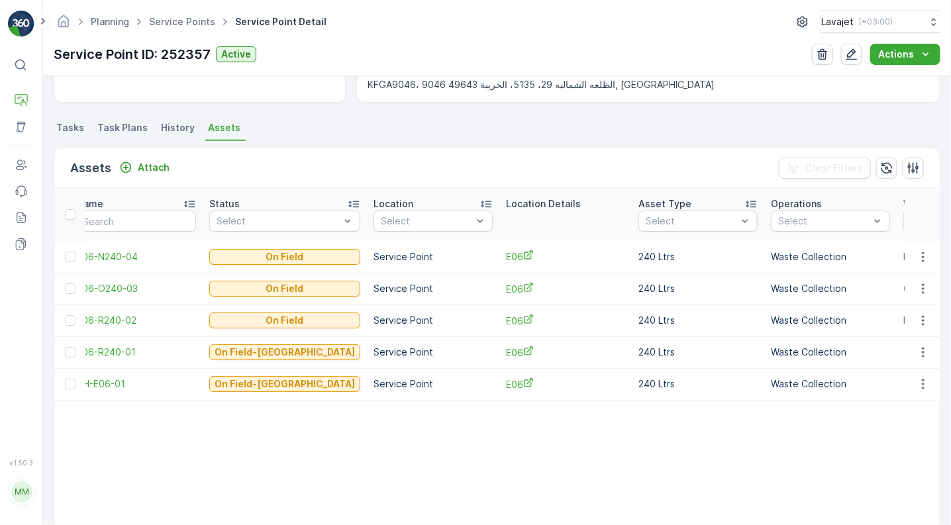
scroll to position [0, 0]
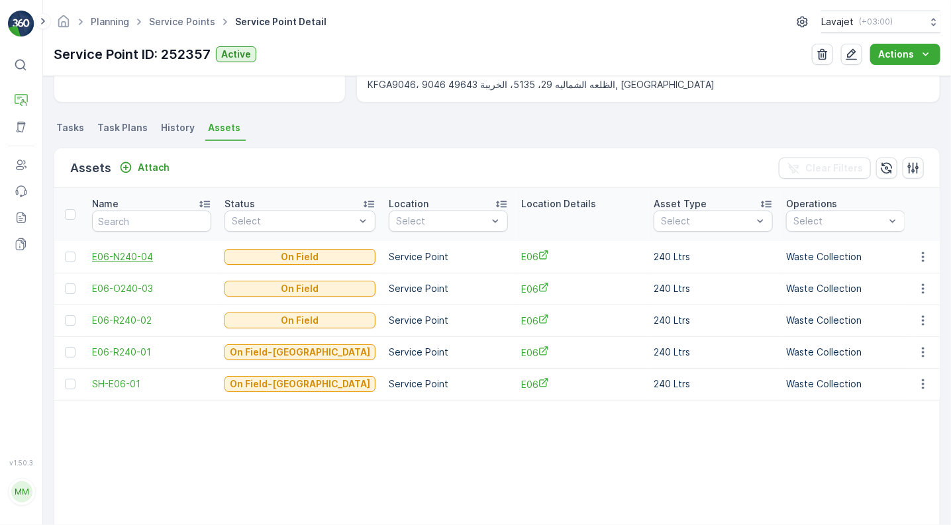
click at [110, 257] on span "E06-N240-04" at bounding box center [151, 256] width 119 height 13
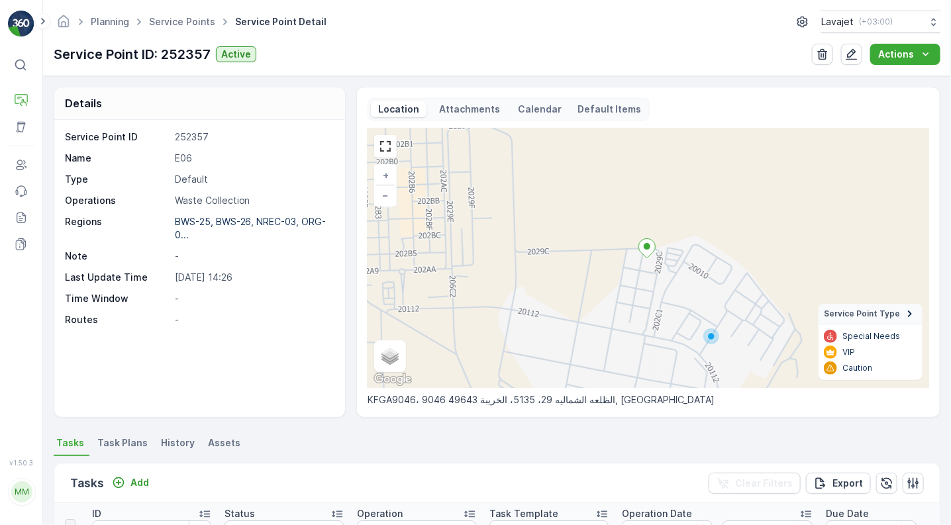
click at [216, 439] on span "Assets" at bounding box center [224, 442] width 32 height 13
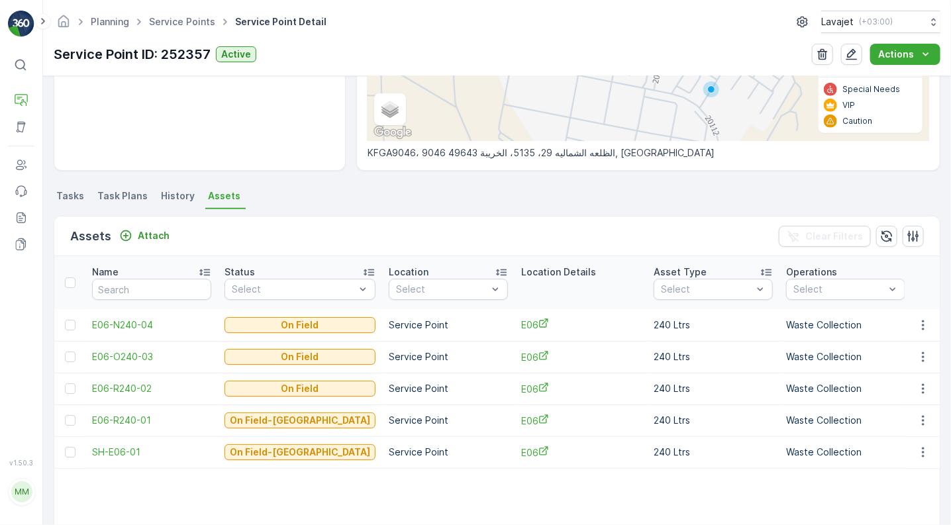
scroll to position [263, 0]
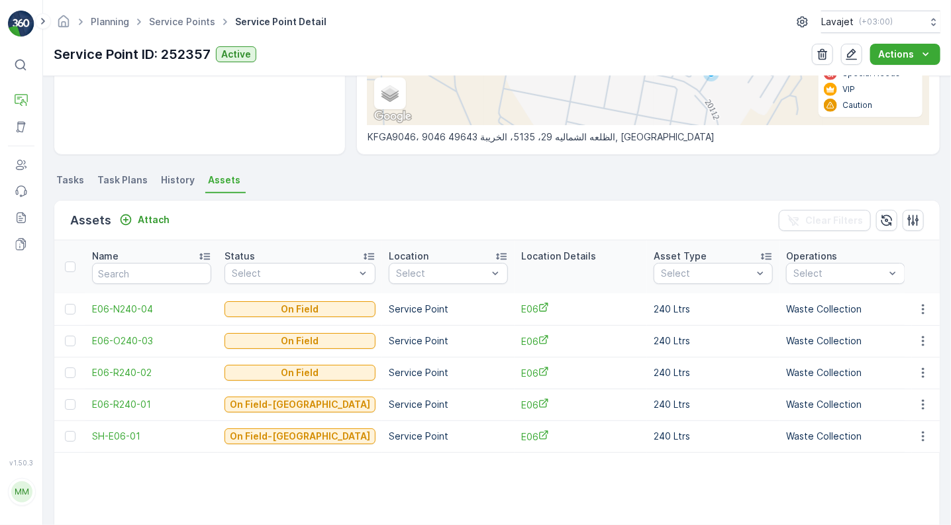
click at [743, 318] on td "240 Ltrs" at bounding box center [713, 309] width 132 height 32
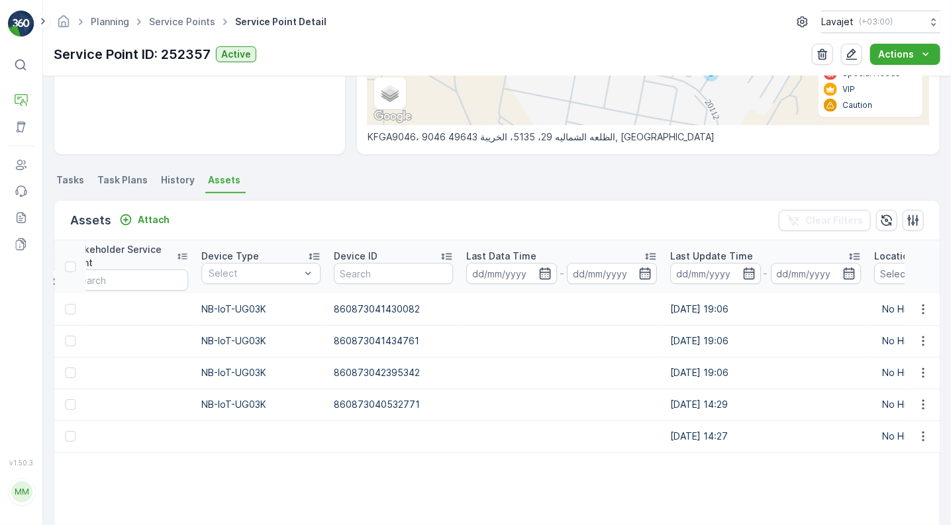
scroll to position [0, 1517]
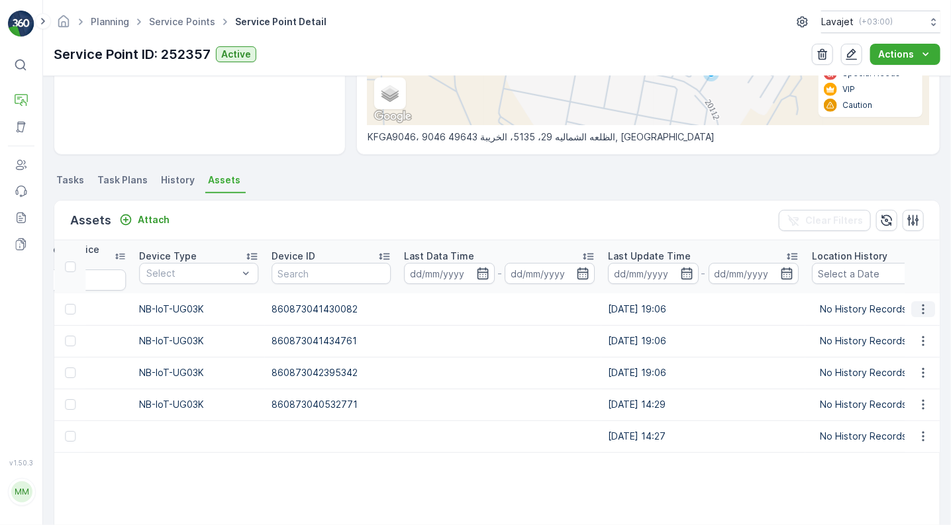
click at [919, 307] on icon "button" at bounding box center [922, 309] width 13 height 13
click at [916, 307] on icon "button" at bounding box center [922, 309] width 13 height 13
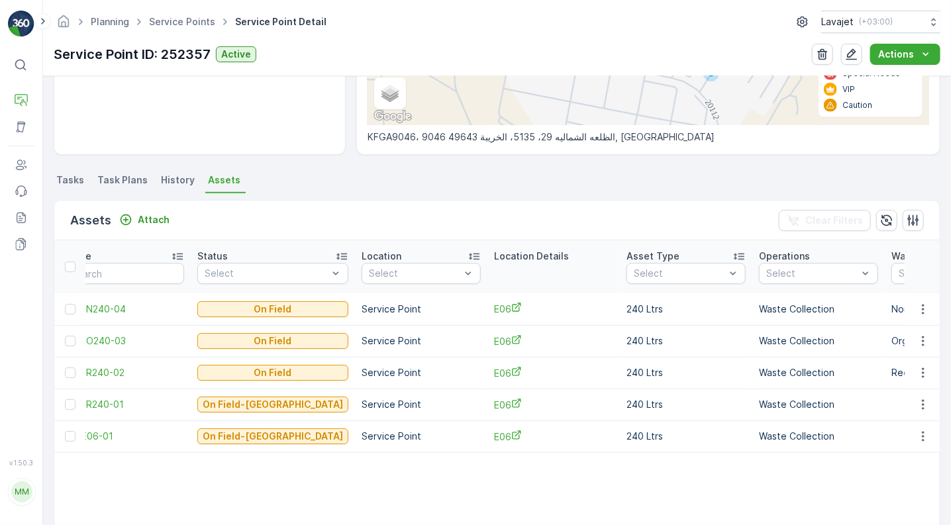
scroll to position [0, 0]
